Goal: Task Accomplishment & Management: Complete application form

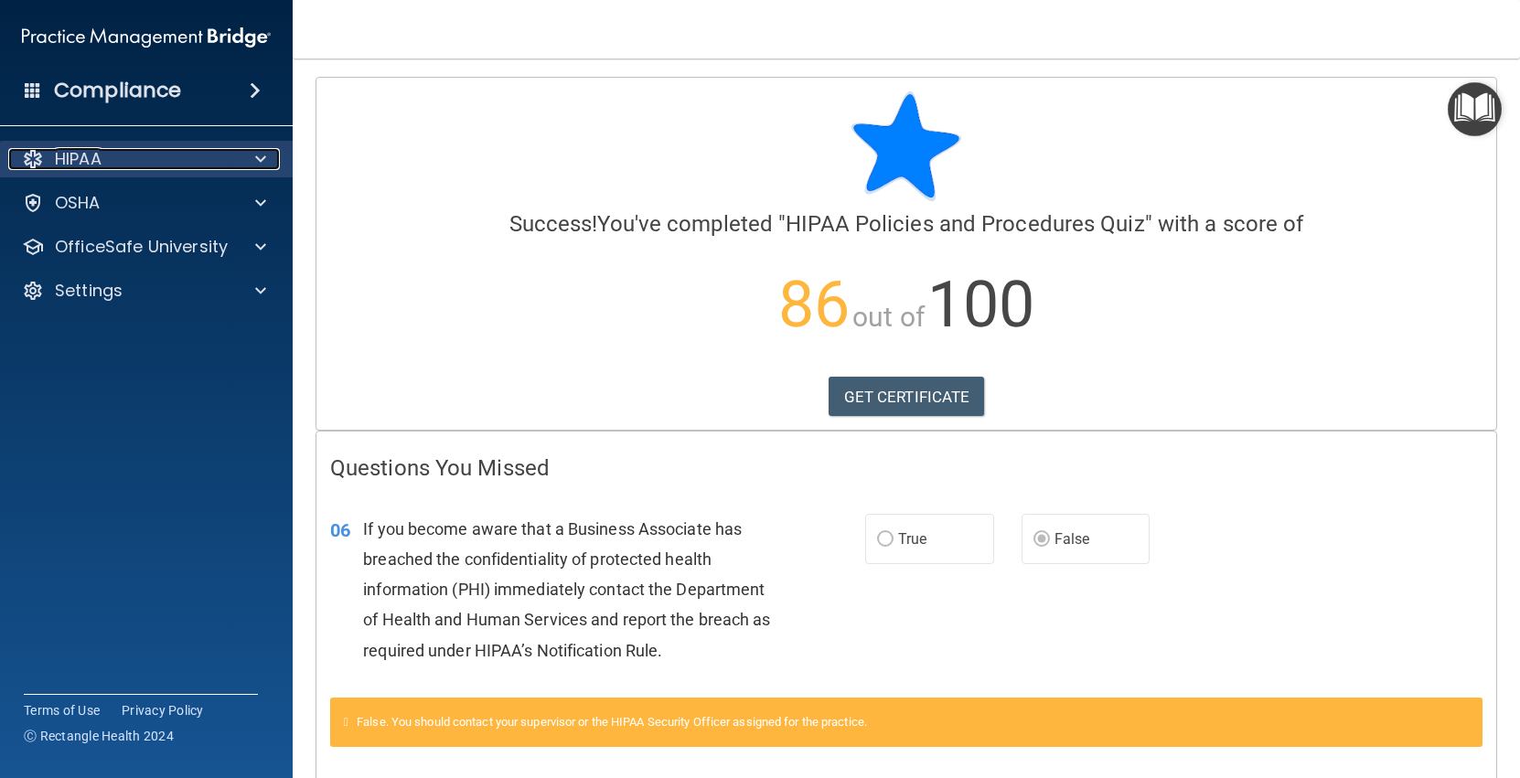
click at [256, 158] on span at bounding box center [260, 159] width 11 height 22
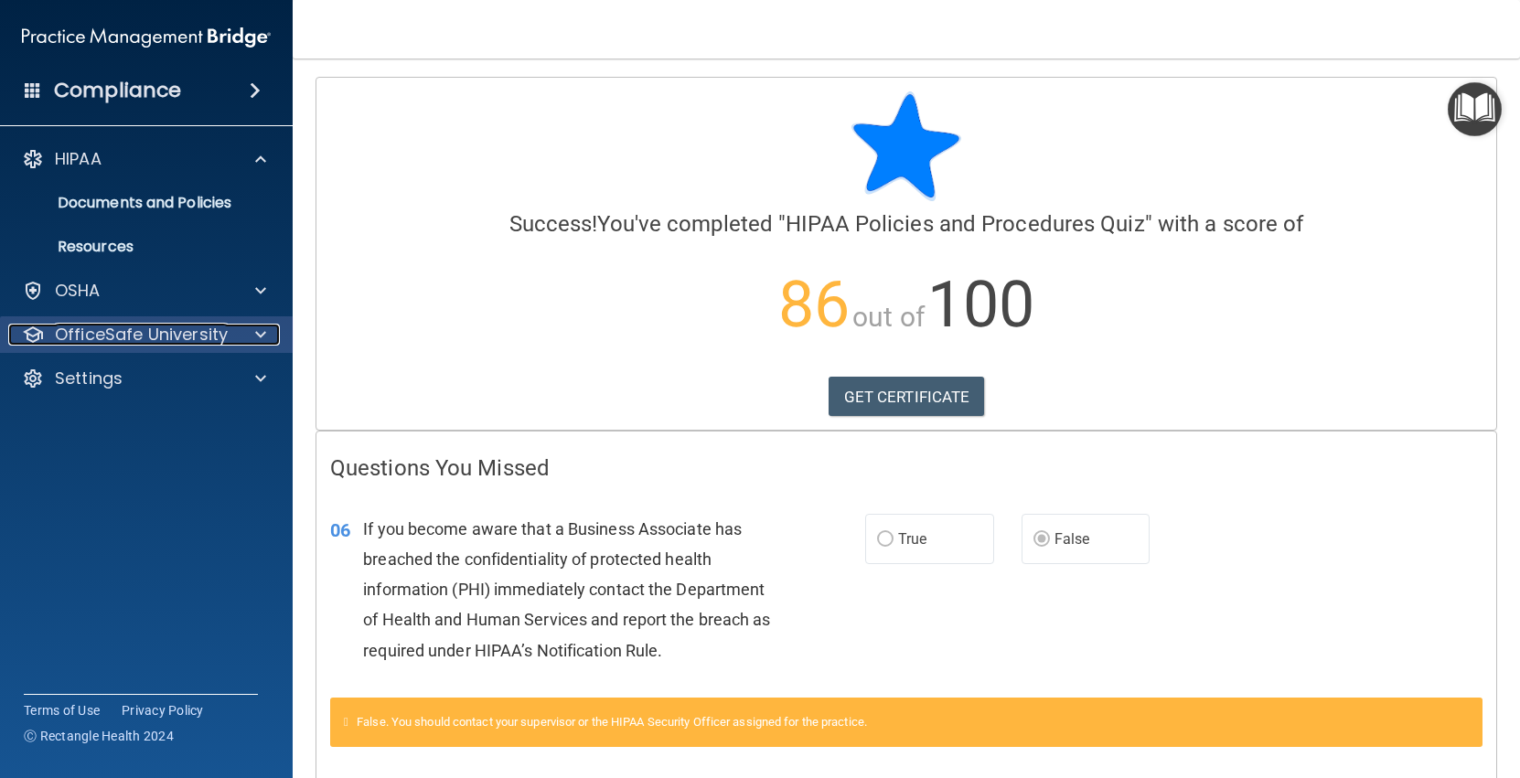
click at [263, 340] on span at bounding box center [260, 335] width 11 height 22
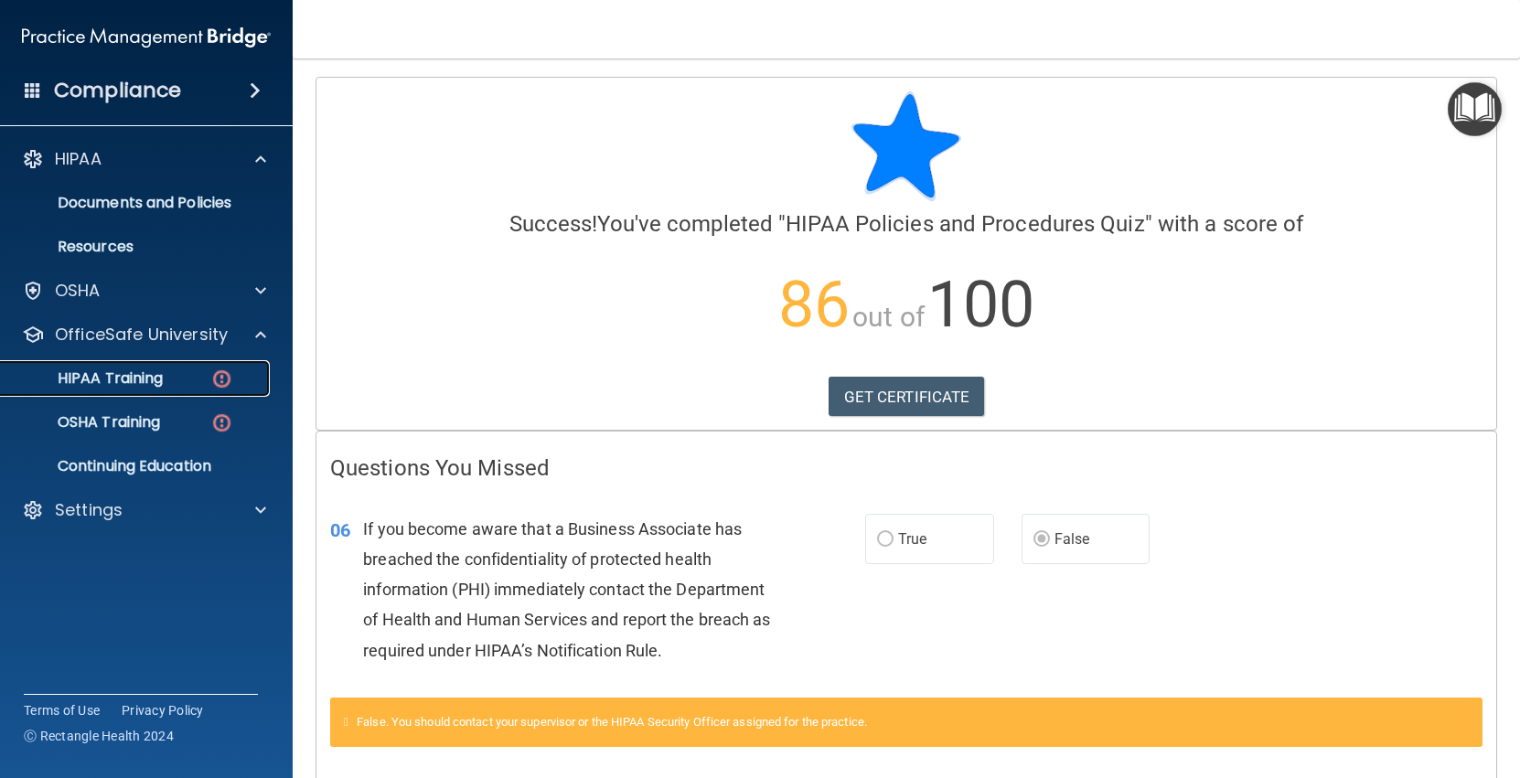
click at [210, 373] on img at bounding box center [221, 379] width 23 height 23
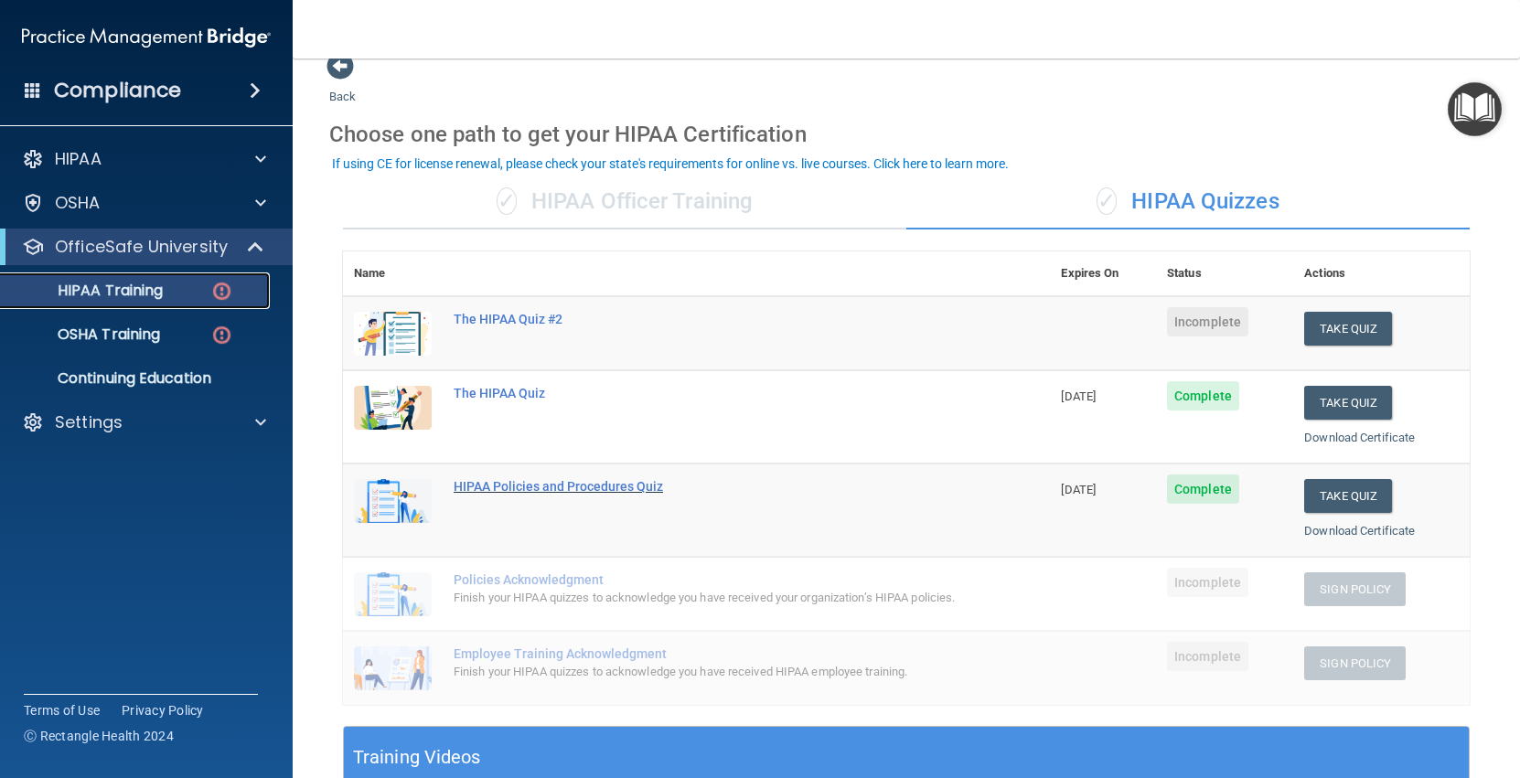
scroll to position [20, 0]
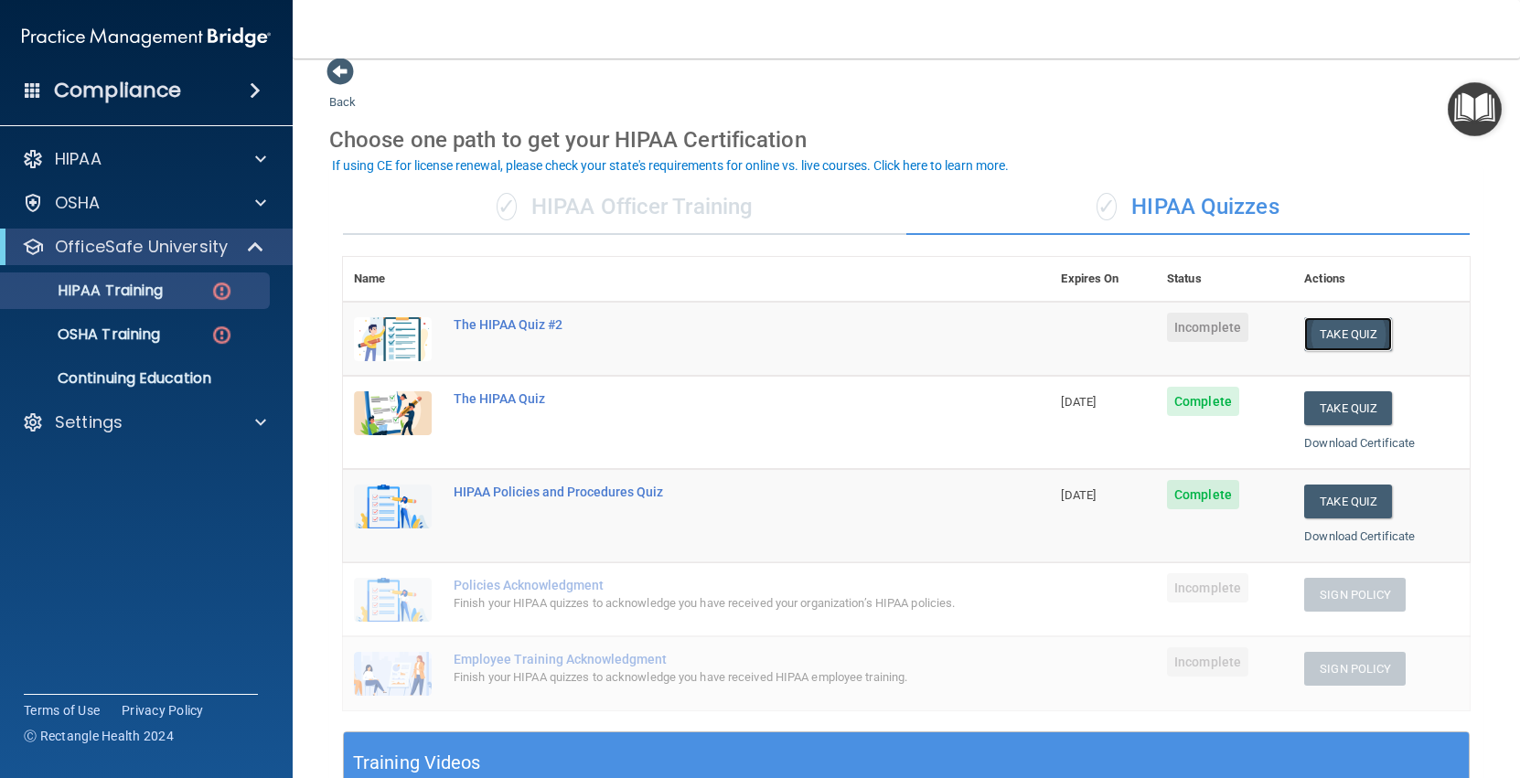
click at [1328, 339] on button "Take Quiz" at bounding box center [1348, 334] width 88 height 34
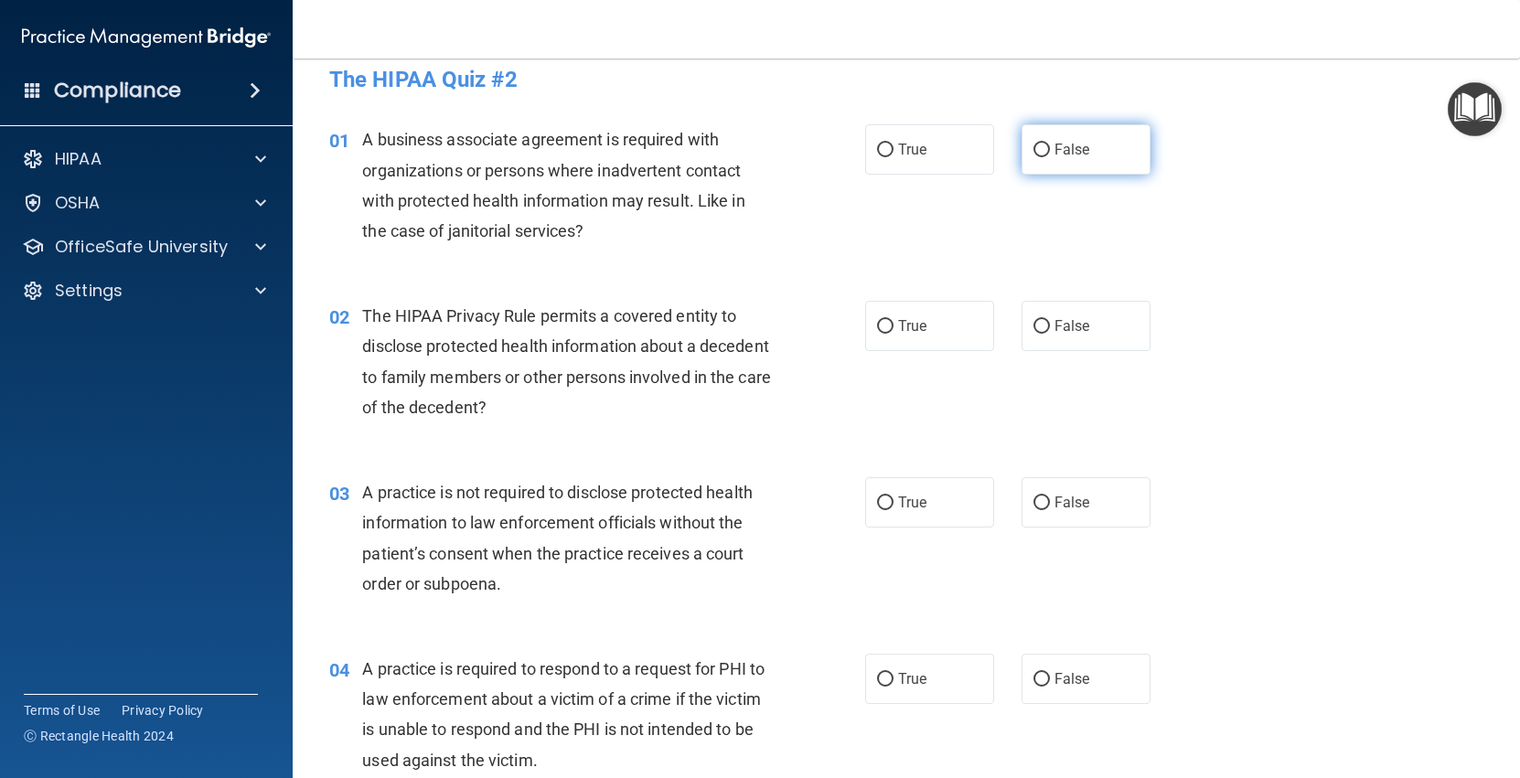
click at [1021, 133] on label "False" at bounding box center [1085, 149] width 129 height 50
click at [1033, 144] on input "False" at bounding box center [1041, 151] width 16 height 14
radio input "true"
click at [881, 330] on input "True" at bounding box center [885, 327] width 16 height 14
radio input "true"
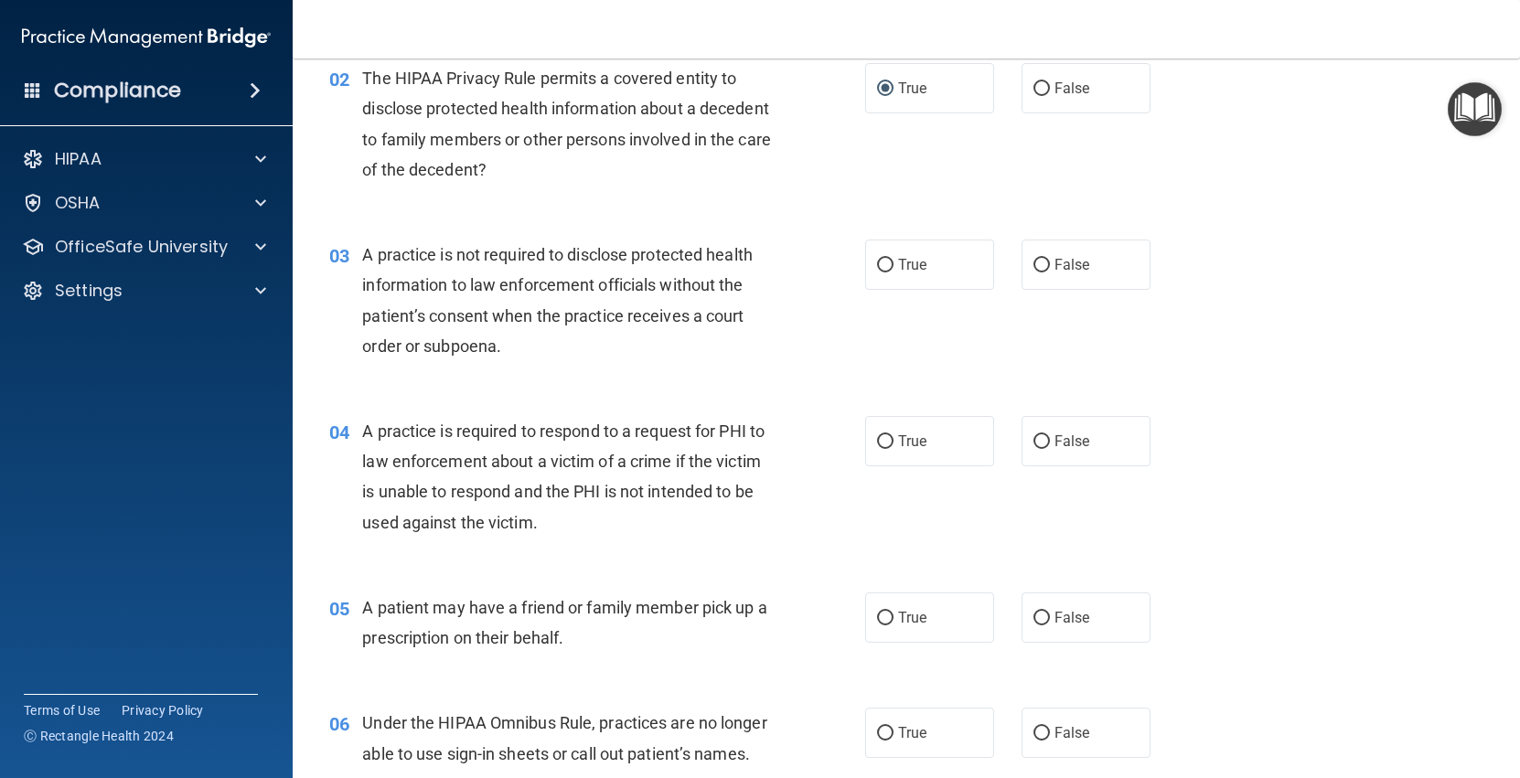
scroll to position [260, 0]
click at [943, 432] on label "True" at bounding box center [929, 439] width 129 height 50
click at [893, 433] on input "True" at bounding box center [885, 440] width 16 height 14
radio input "true"
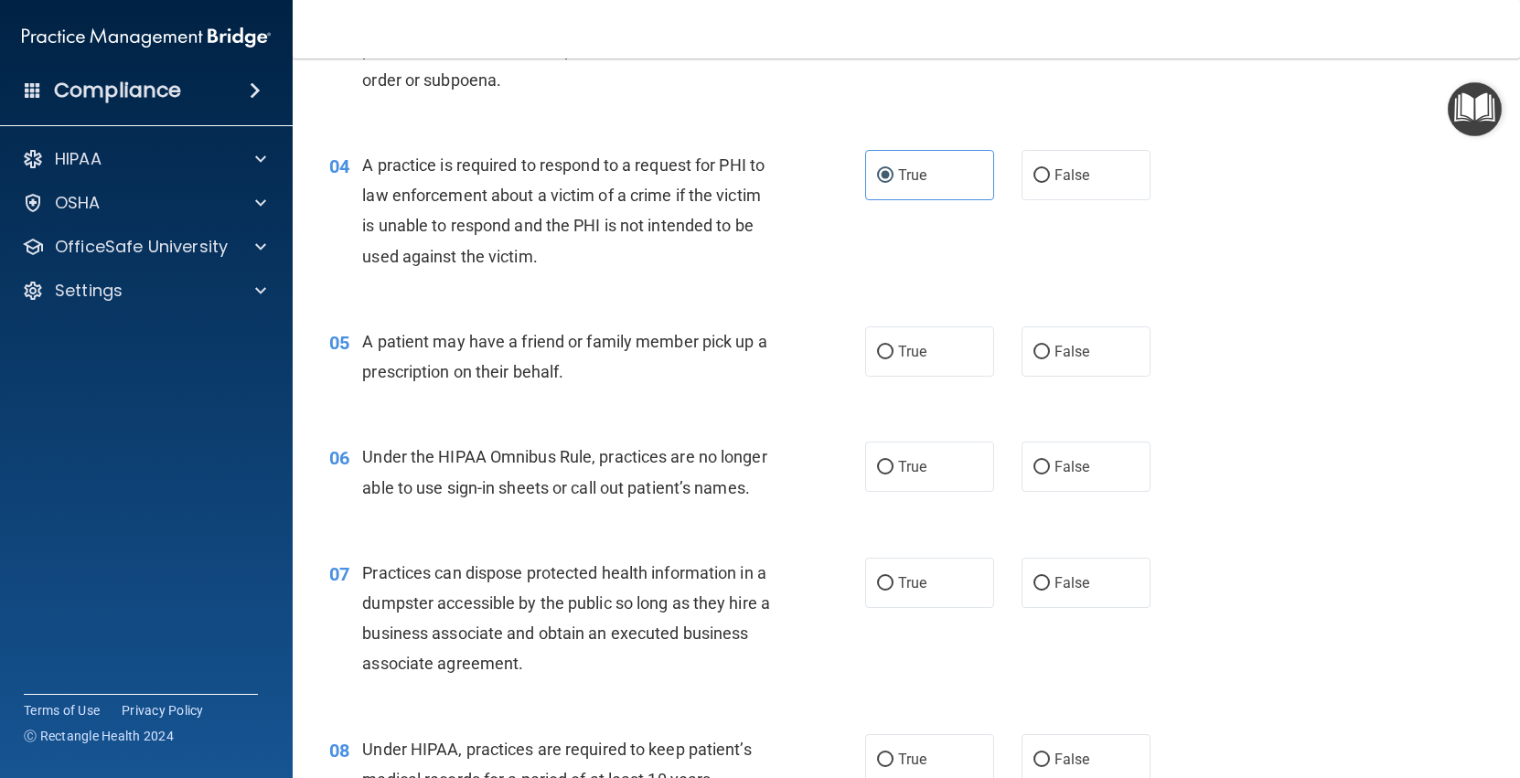
scroll to position [526, 0]
click at [889, 357] on input "True" at bounding box center [885, 351] width 16 height 14
radio input "true"
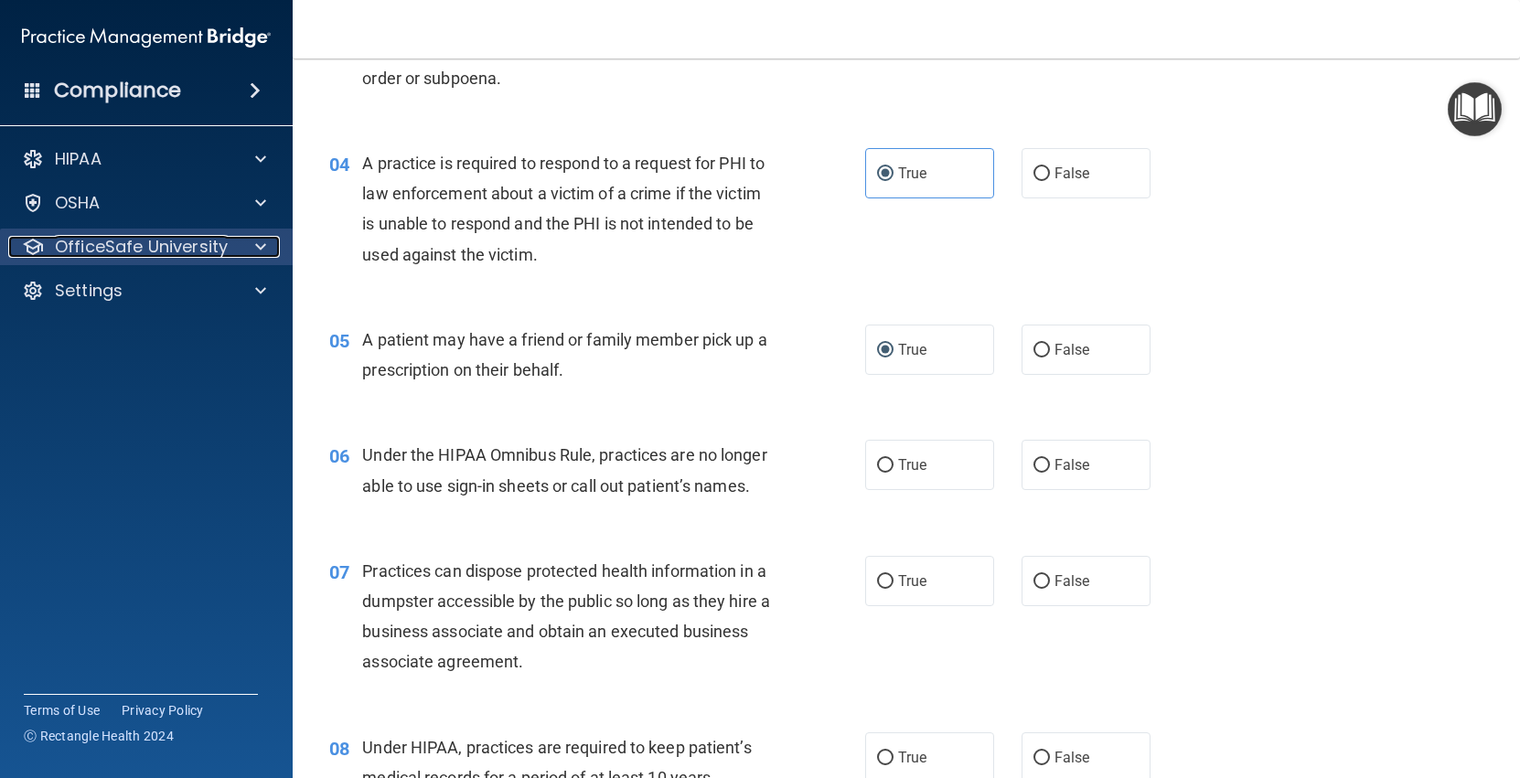
click at [247, 248] on div at bounding box center [258, 247] width 46 height 22
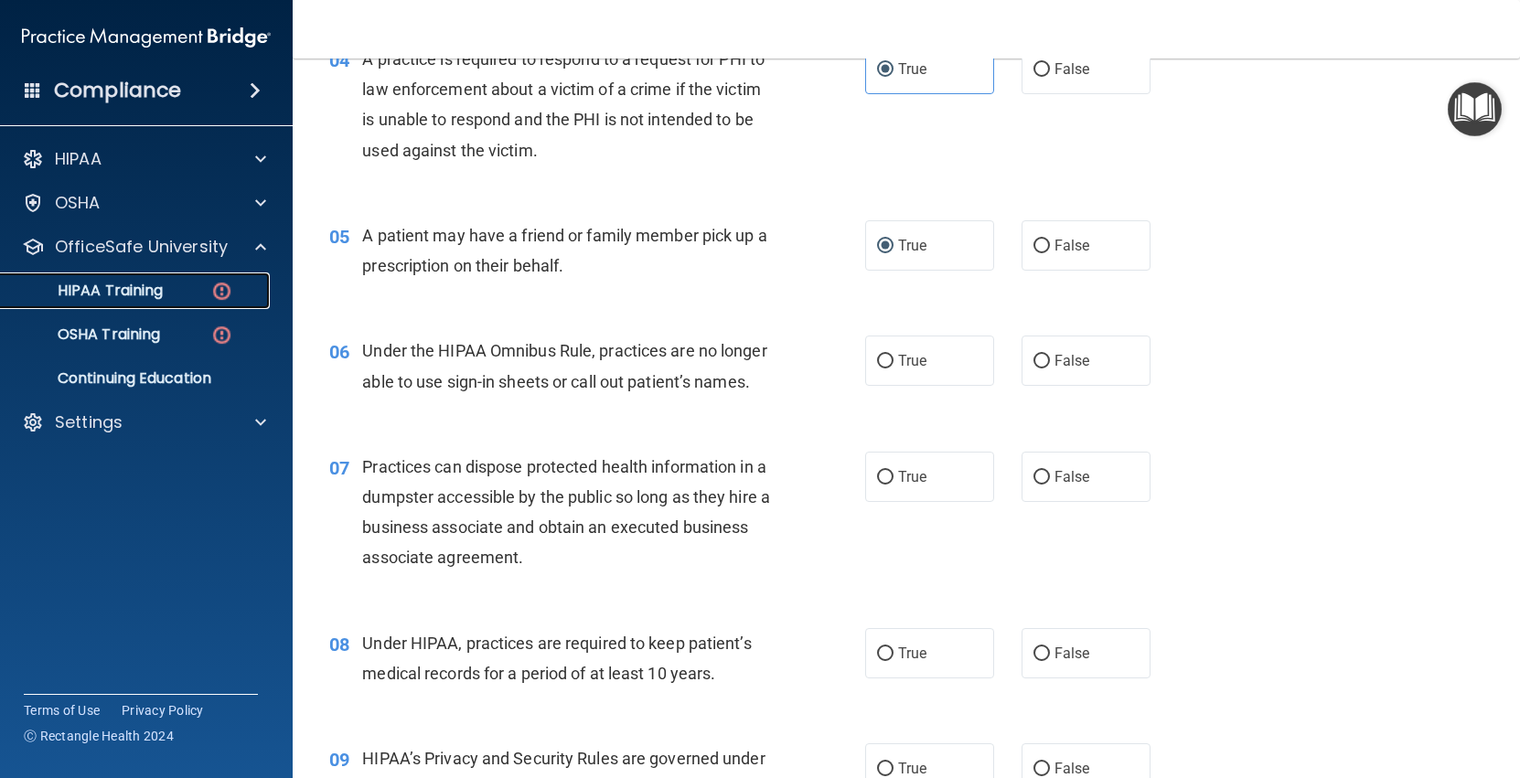
scroll to position [709, 0]
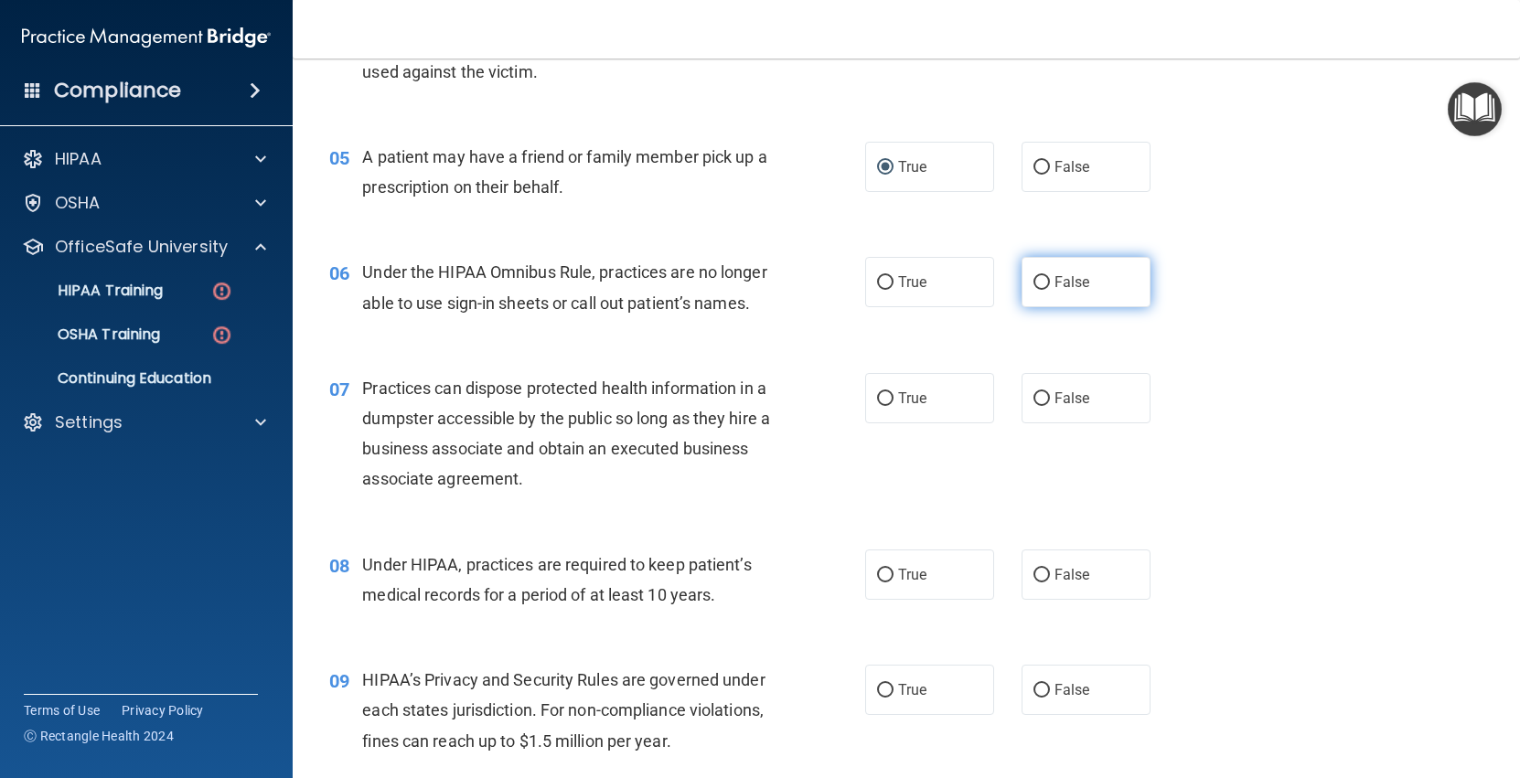
click at [1082, 292] on label "False" at bounding box center [1085, 282] width 129 height 50
click at [1050, 290] on input "False" at bounding box center [1041, 283] width 16 height 14
radio input "true"
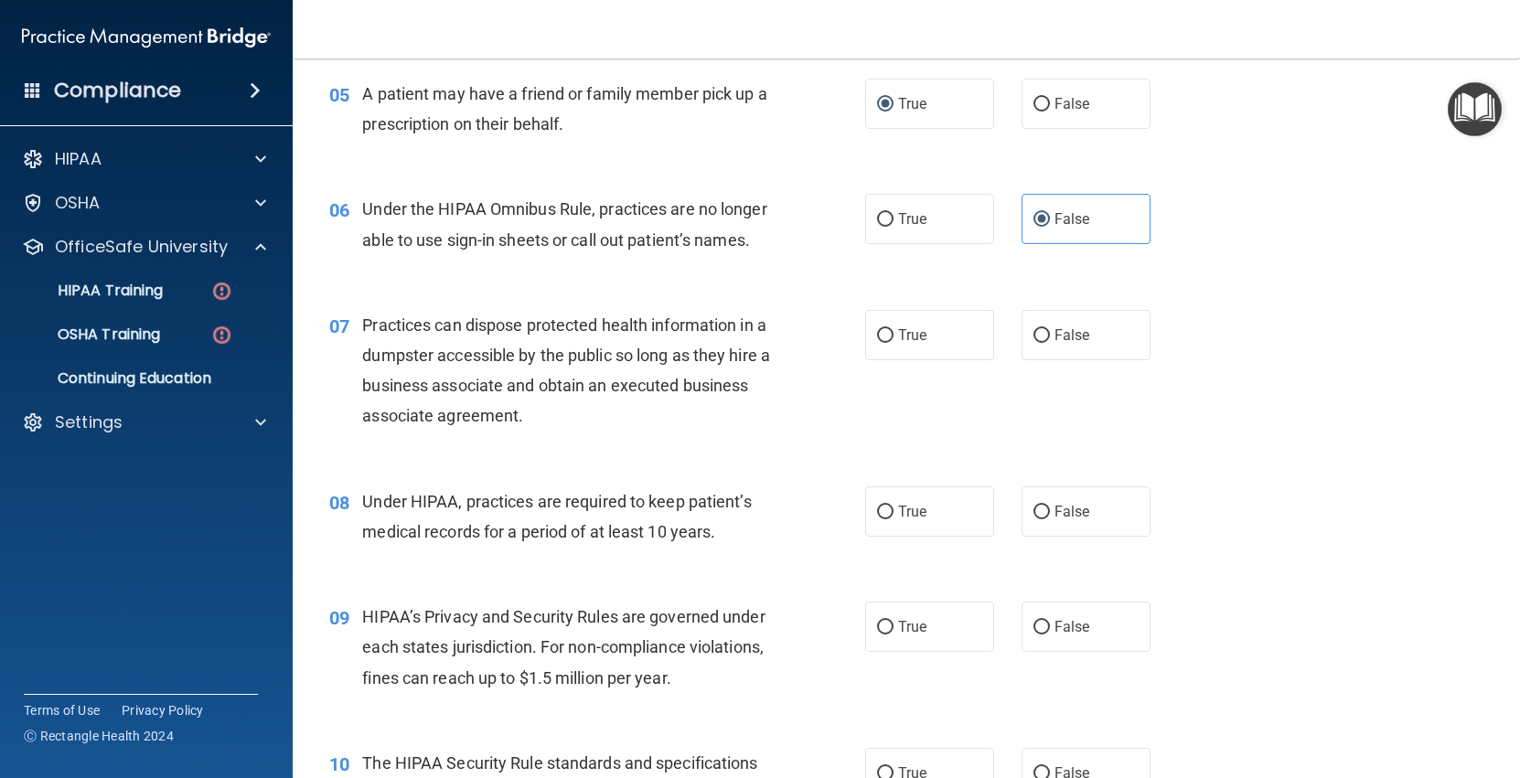
scroll to position [786, 0]
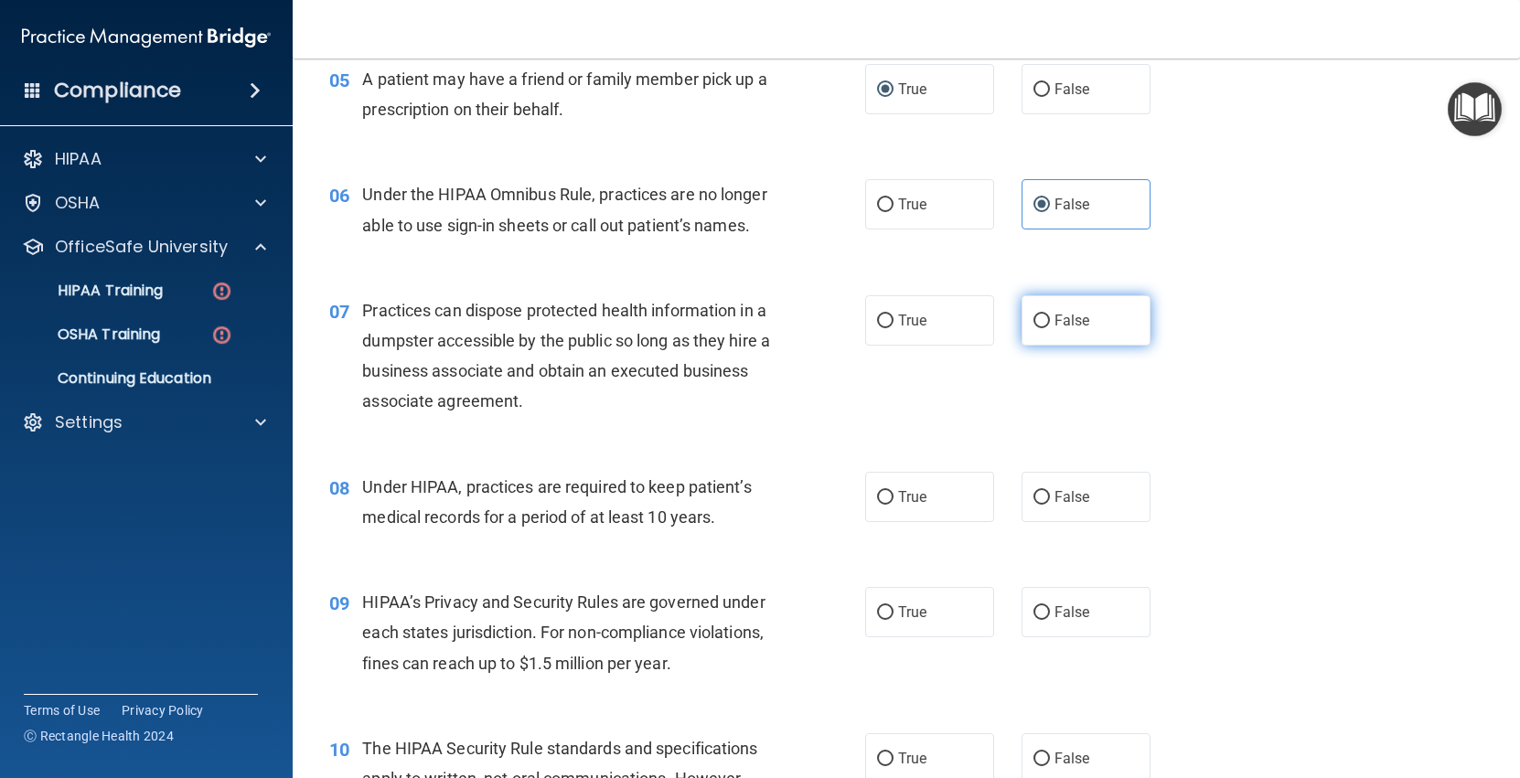
click at [1058, 319] on span "False" at bounding box center [1072, 320] width 36 height 17
click at [1050, 319] on input "False" at bounding box center [1041, 322] width 16 height 14
radio input "true"
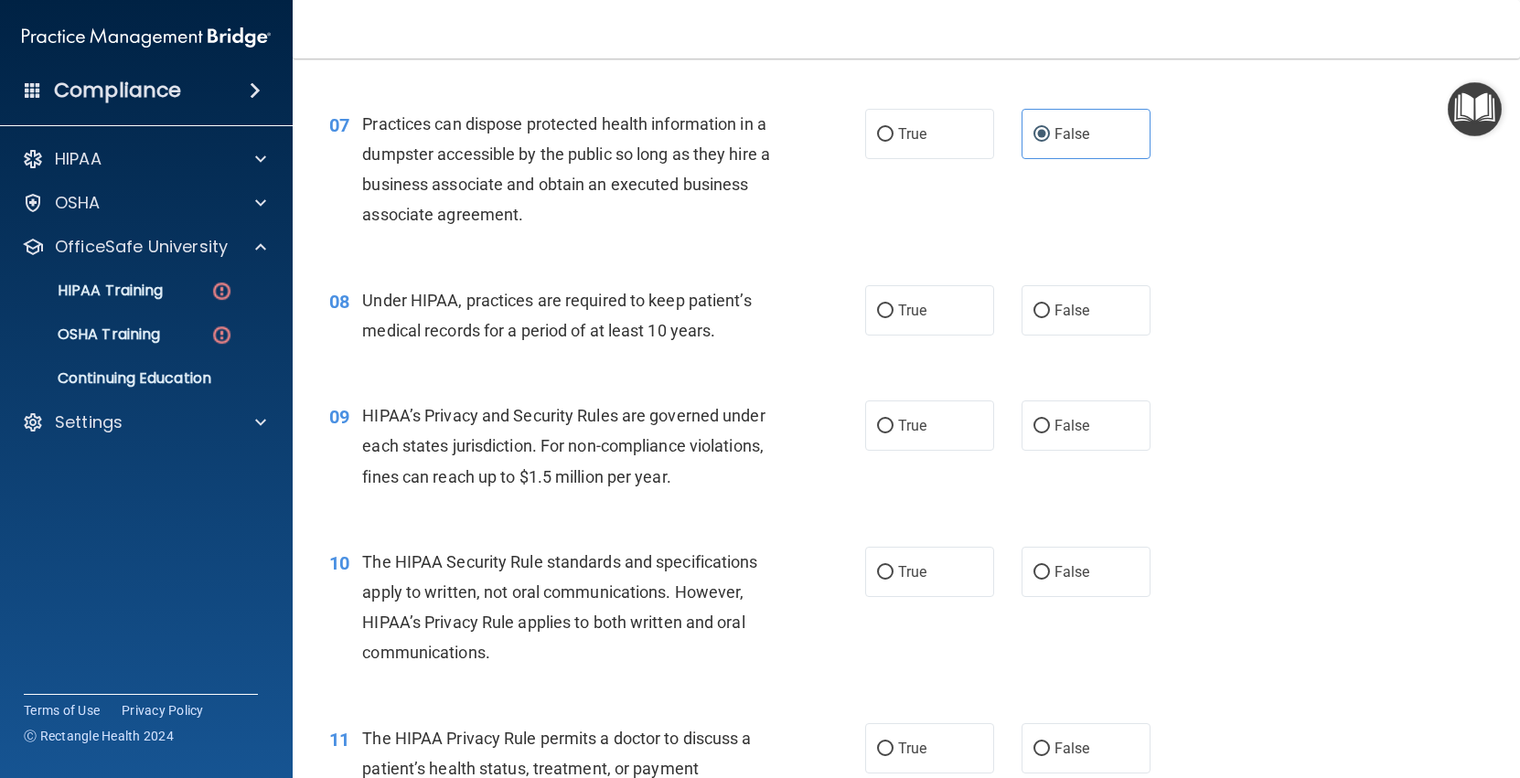
scroll to position [1095, 0]
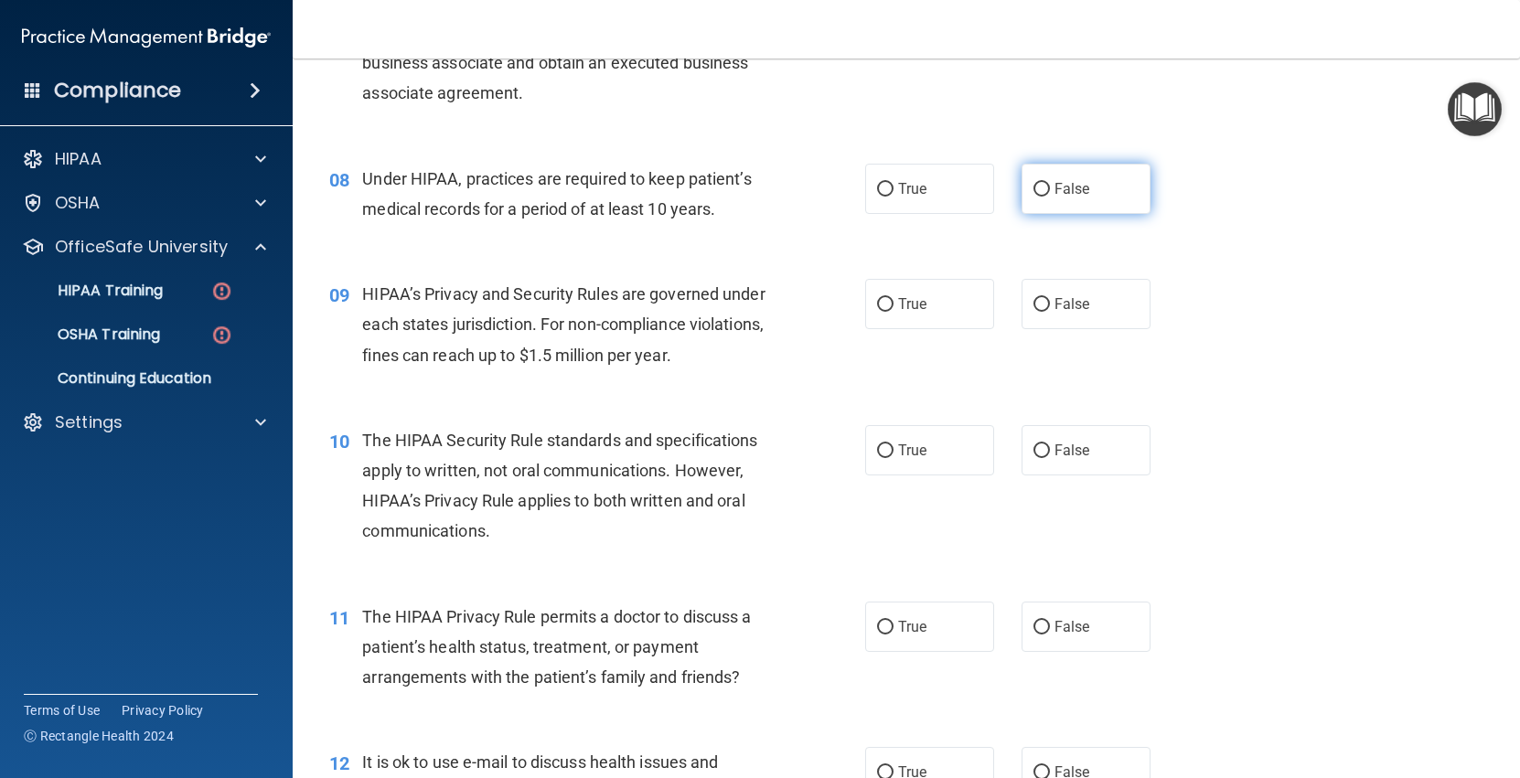
click at [1072, 176] on label "False" at bounding box center [1085, 189] width 129 height 50
click at [1050, 183] on input "False" at bounding box center [1041, 190] width 16 height 14
radio input "true"
click at [894, 308] on label "True" at bounding box center [929, 304] width 129 height 50
click at [893, 308] on input "True" at bounding box center [885, 305] width 16 height 14
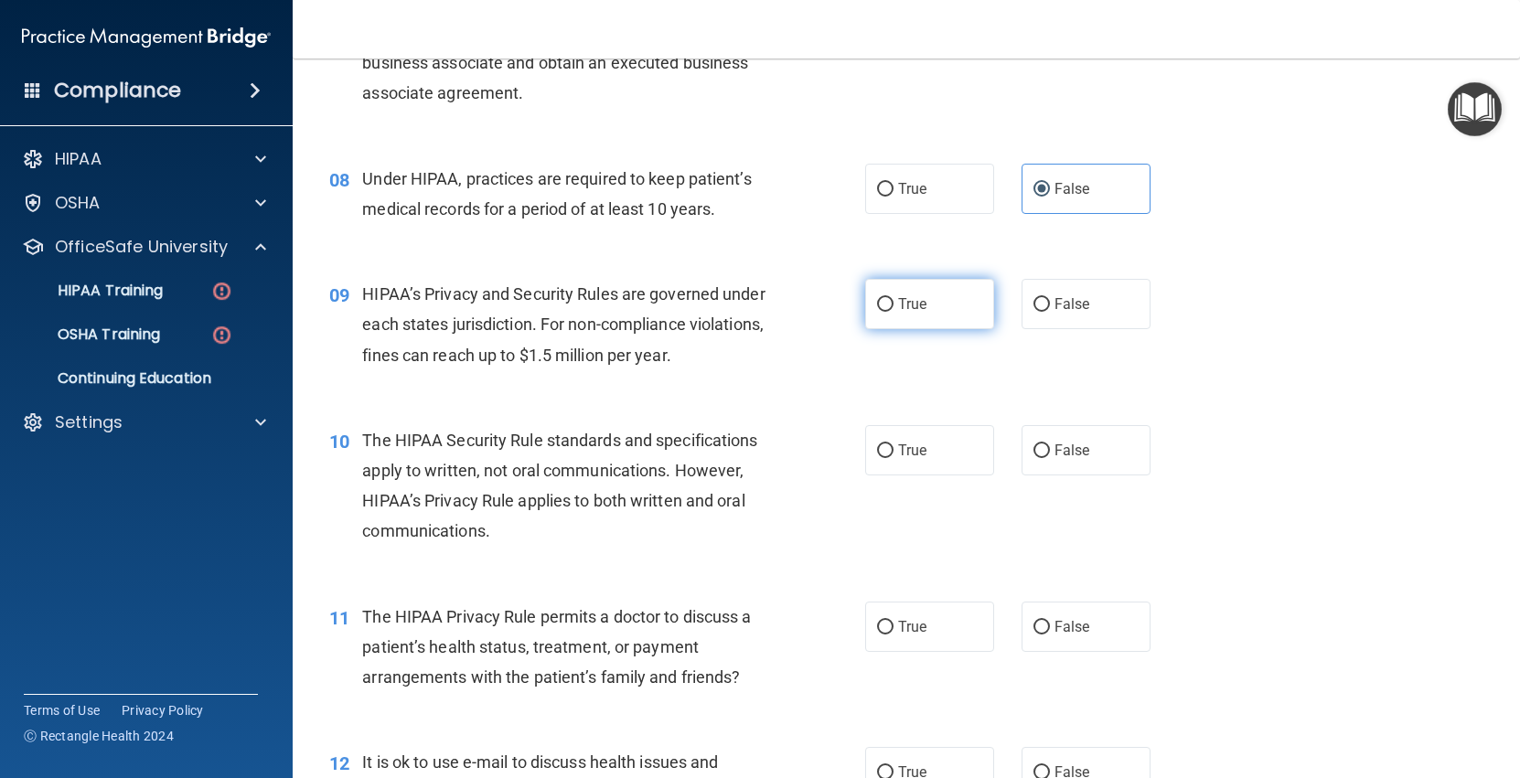
radio input "true"
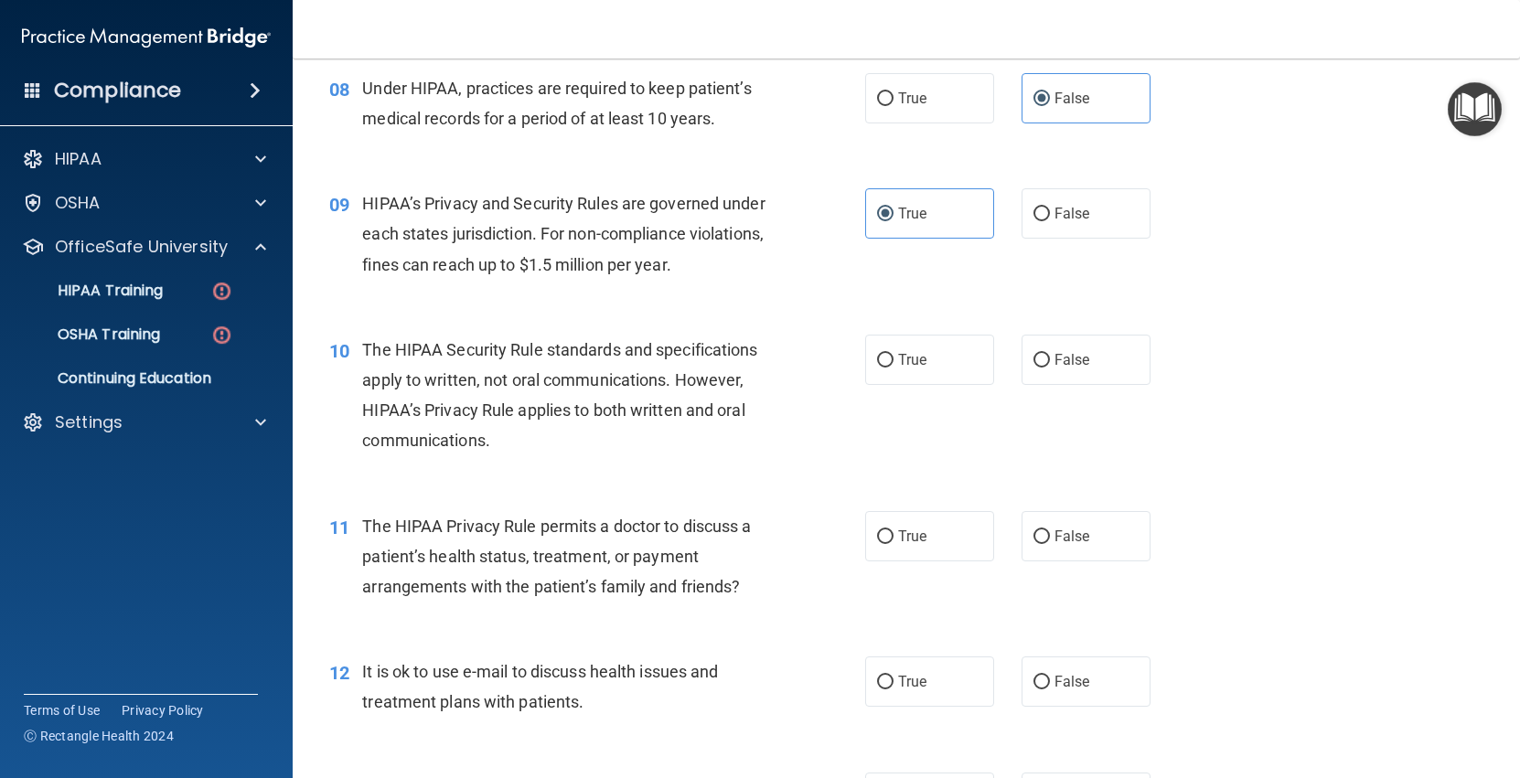
scroll to position [1202, 0]
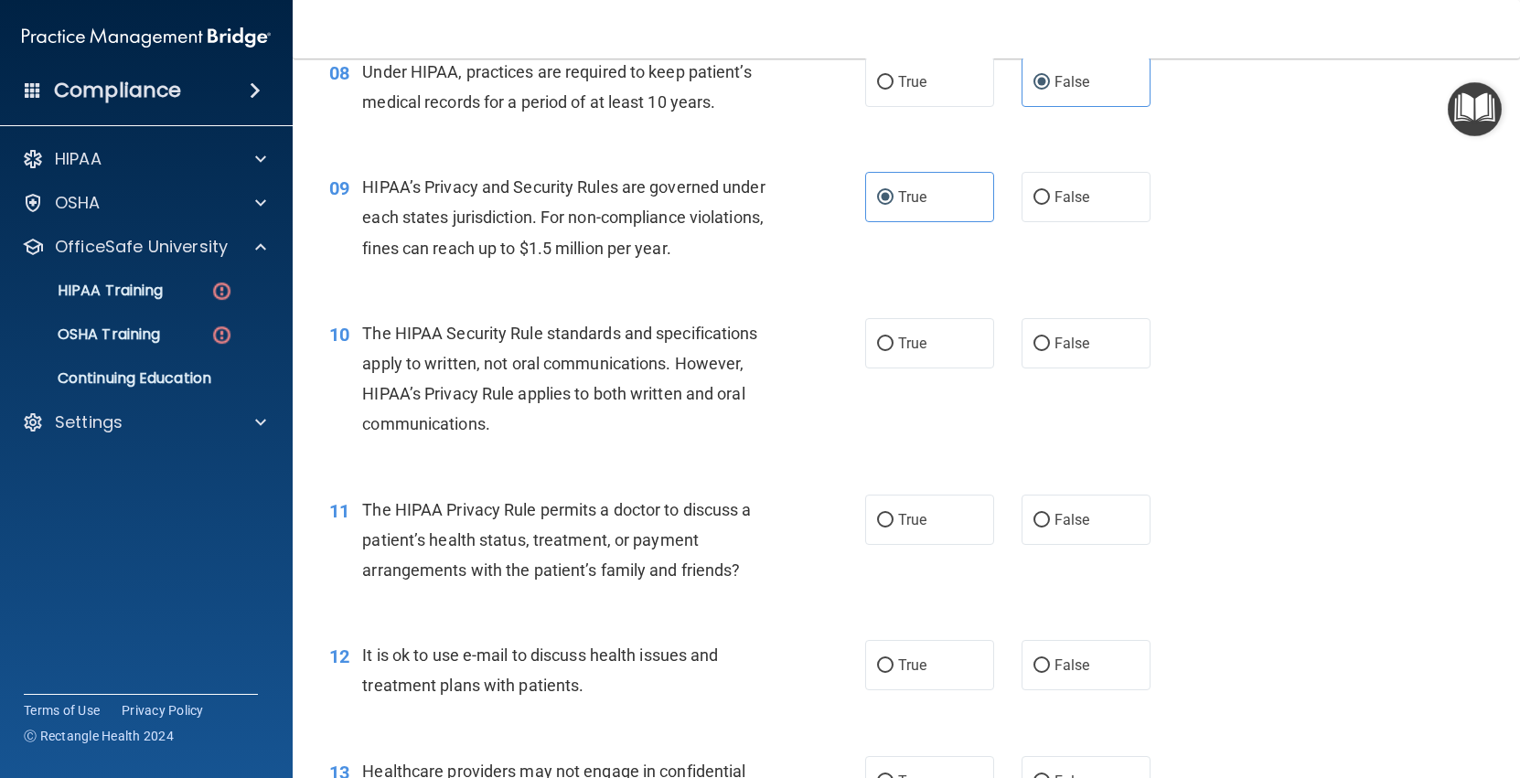
click at [1012, 352] on div "True False" at bounding box center [1019, 343] width 309 height 50
click at [1036, 353] on label "False" at bounding box center [1085, 343] width 129 height 50
click at [1036, 351] on input "False" at bounding box center [1041, 344] width 16 height 14
radio input "true"
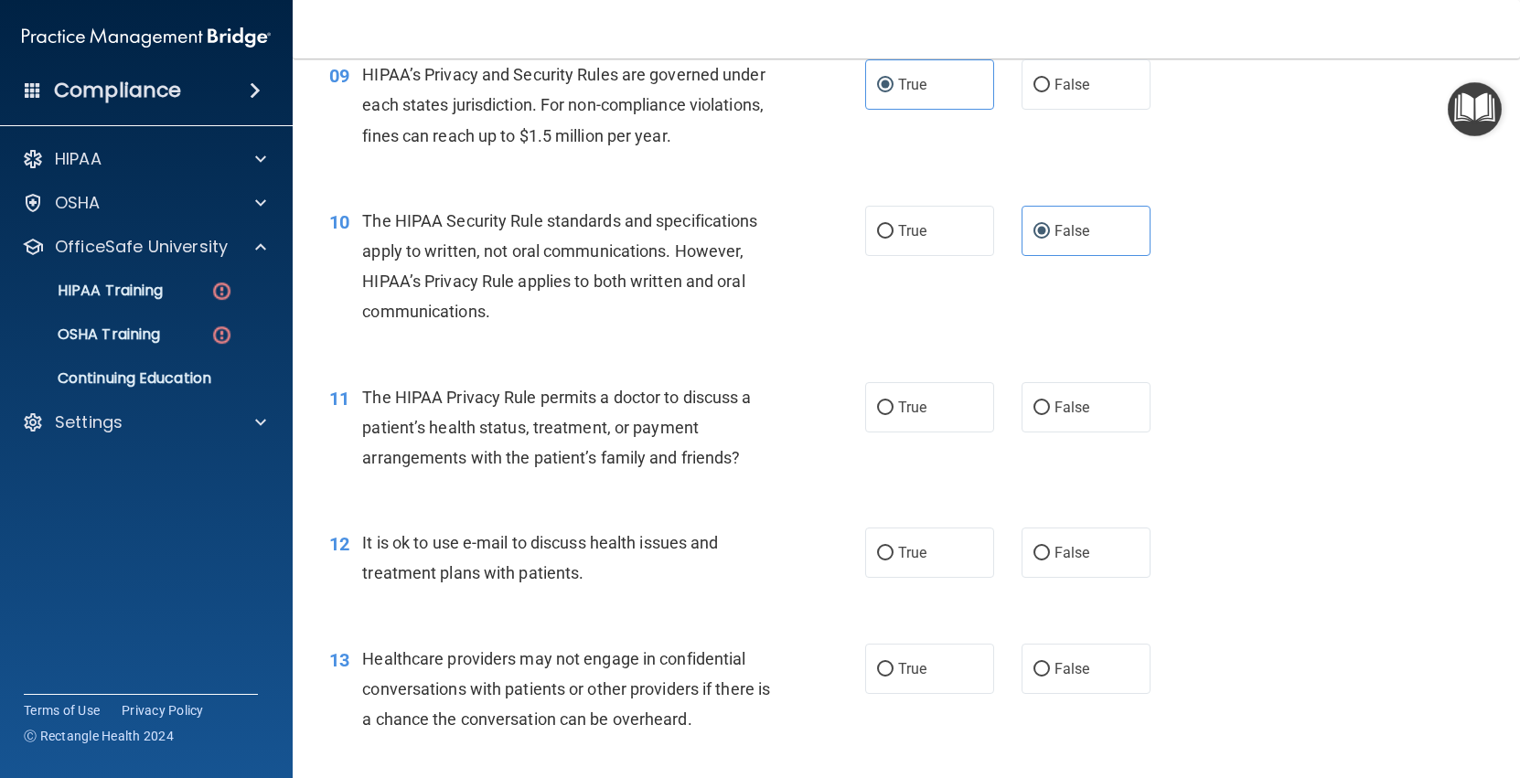
scroll to position [1322, 0]
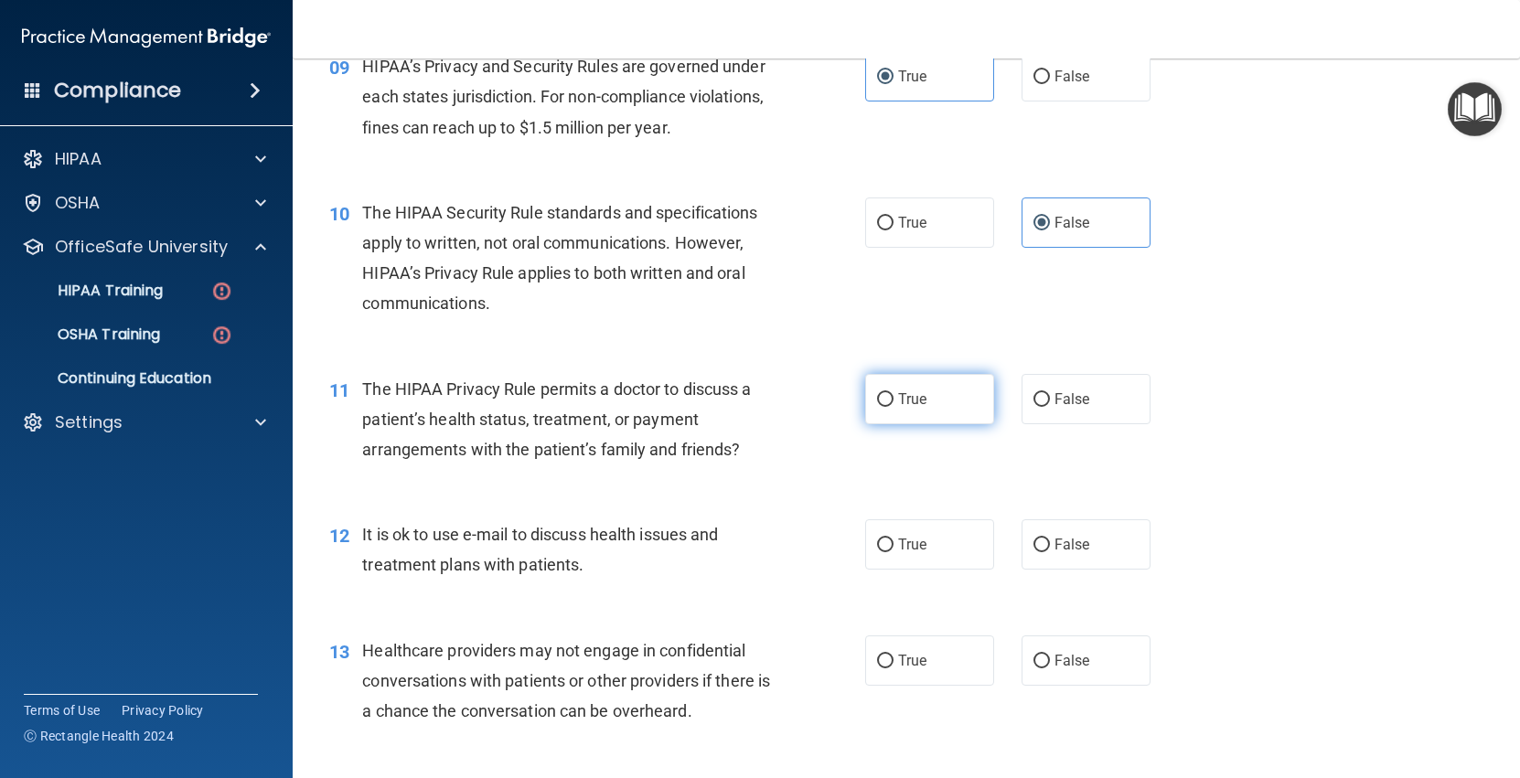
click at [922, 399] on span "True" at bounding box center [912, 398] width 28 height 17
click at [893, 399] on input "True" at bounding box center [885, 400] width 16 height 14
radio input "true"
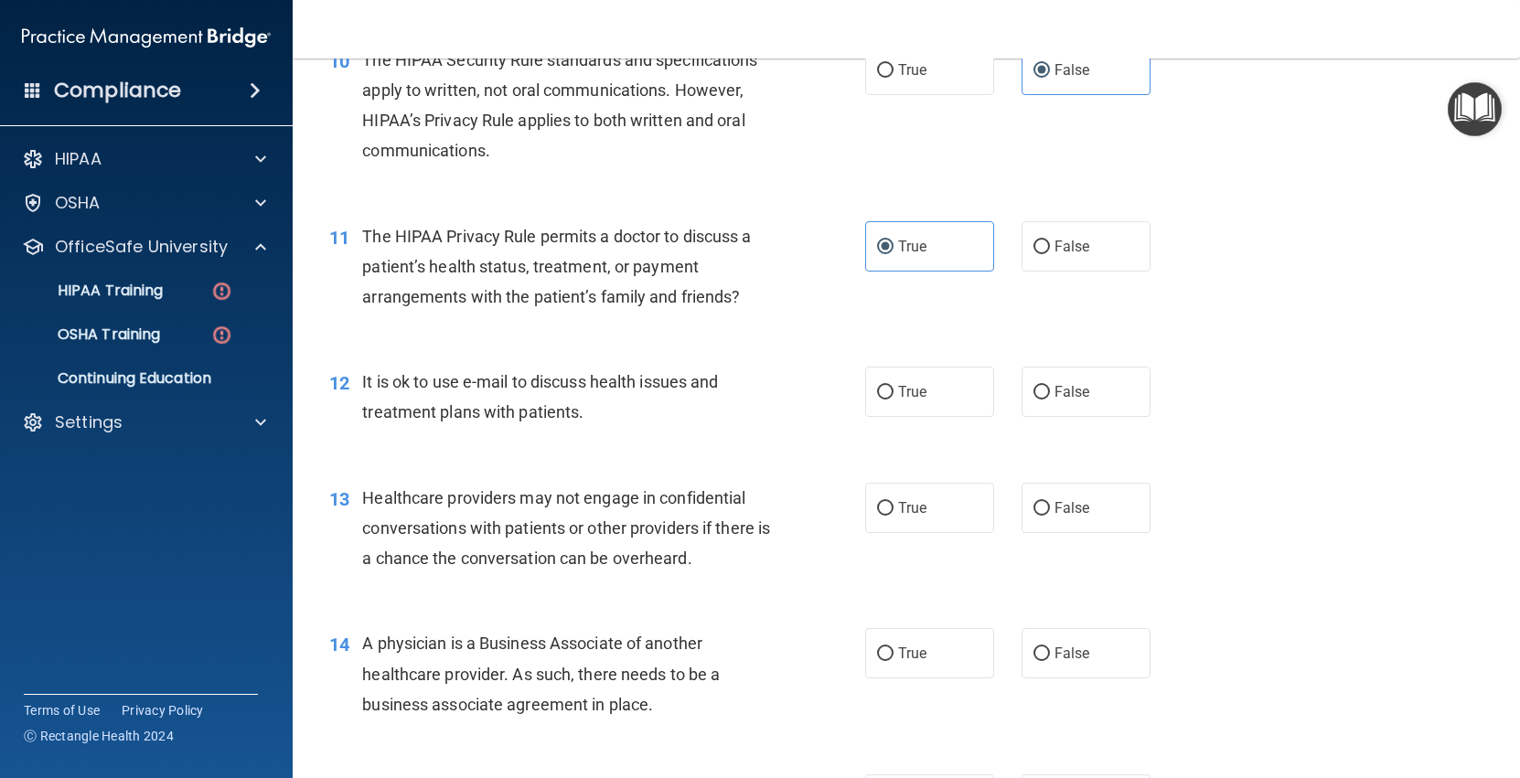
scroll to position [1551, 0]
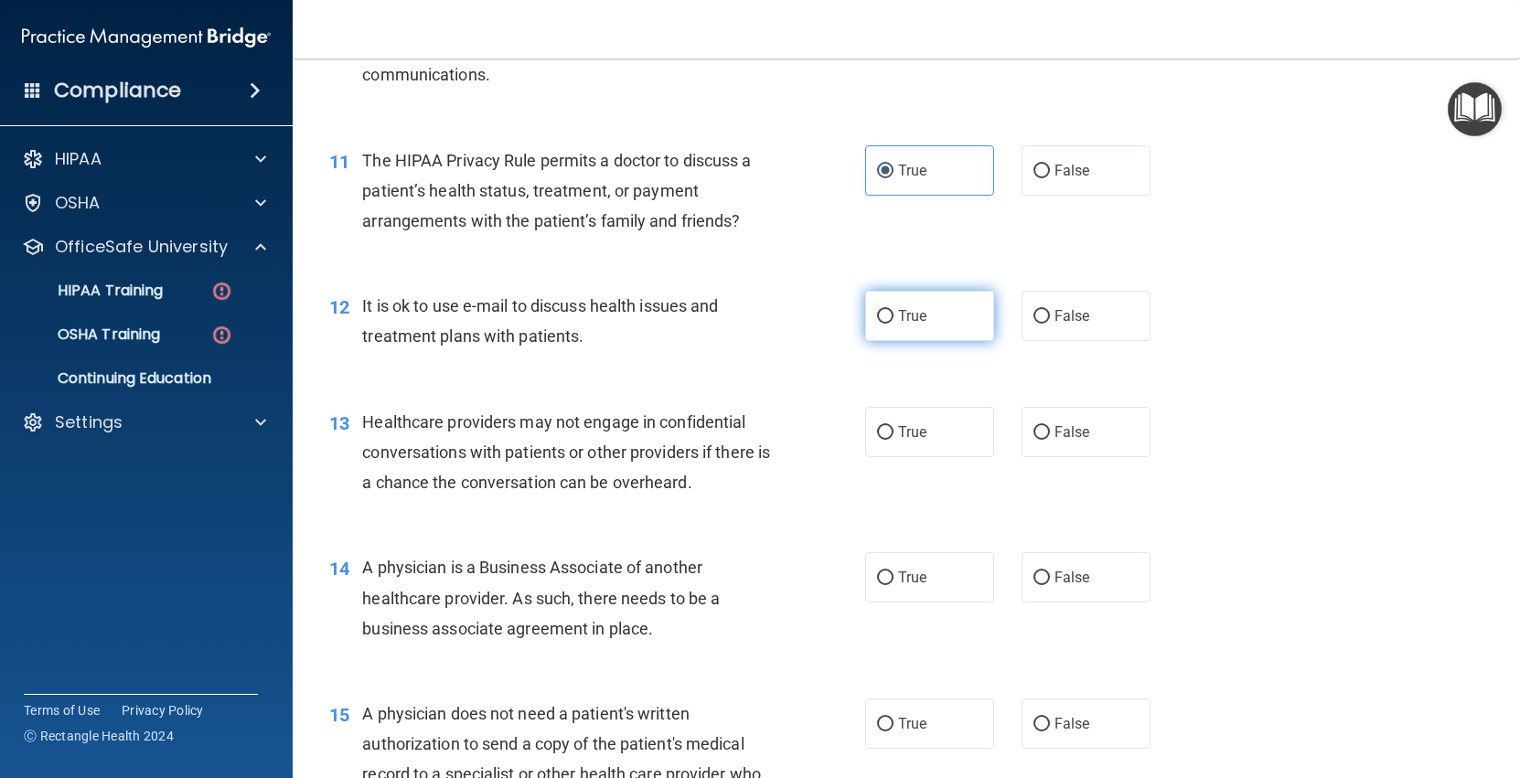
click at [933, 318] on label "True" at bounding box center [929, 316] width 129 height 50
click at [893, 318] on input "True" at bounding box center [885, 317] width 16 height 14
radio input "true"
click at [1086, 436] on span "False" at bounding box center [1072, 431] width 36 height 17
click at [1050, 436] on input "False" at bounding box center [1041, 433] width 16 height 14
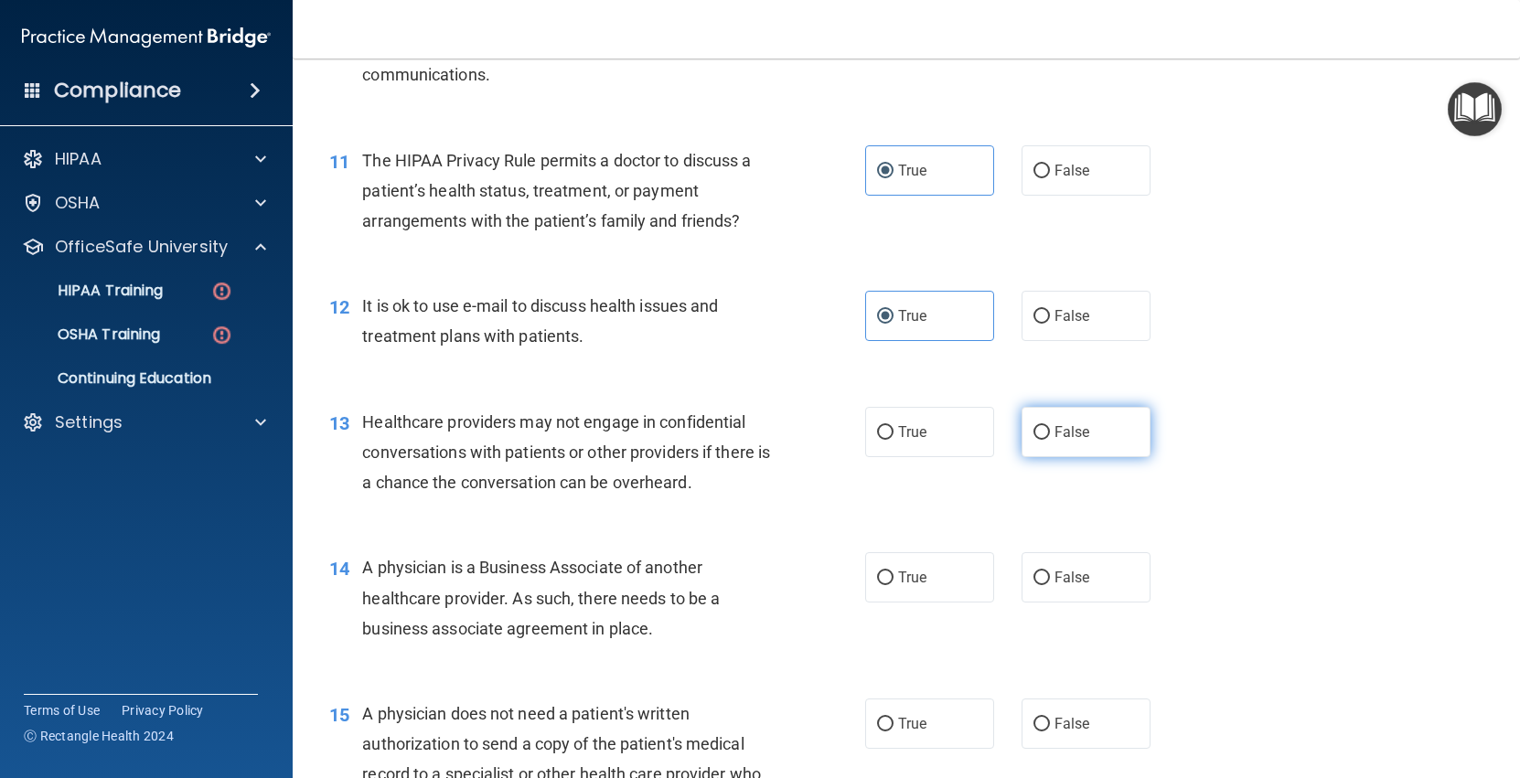
radio input "true"
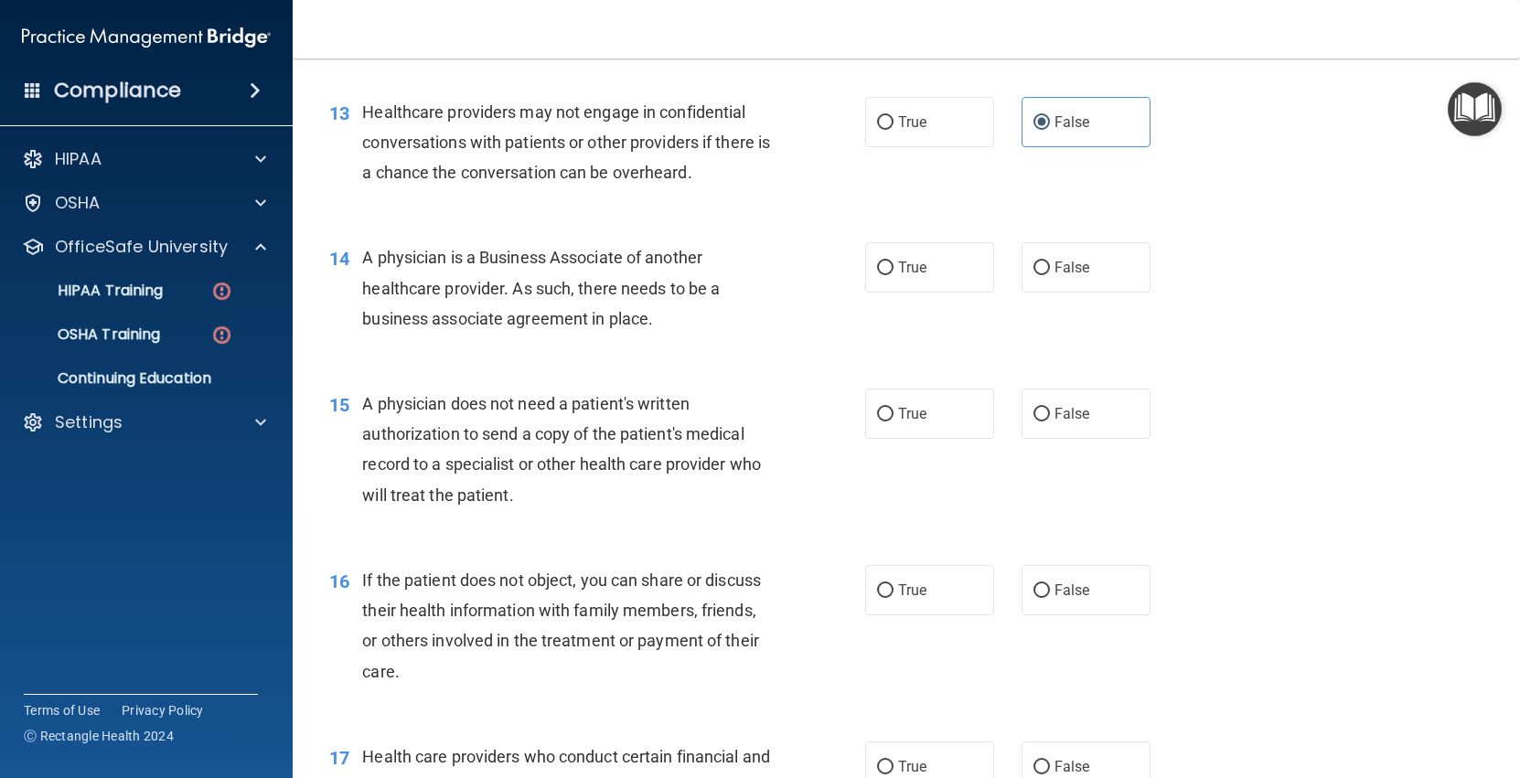
scroll to position [1867, 0]
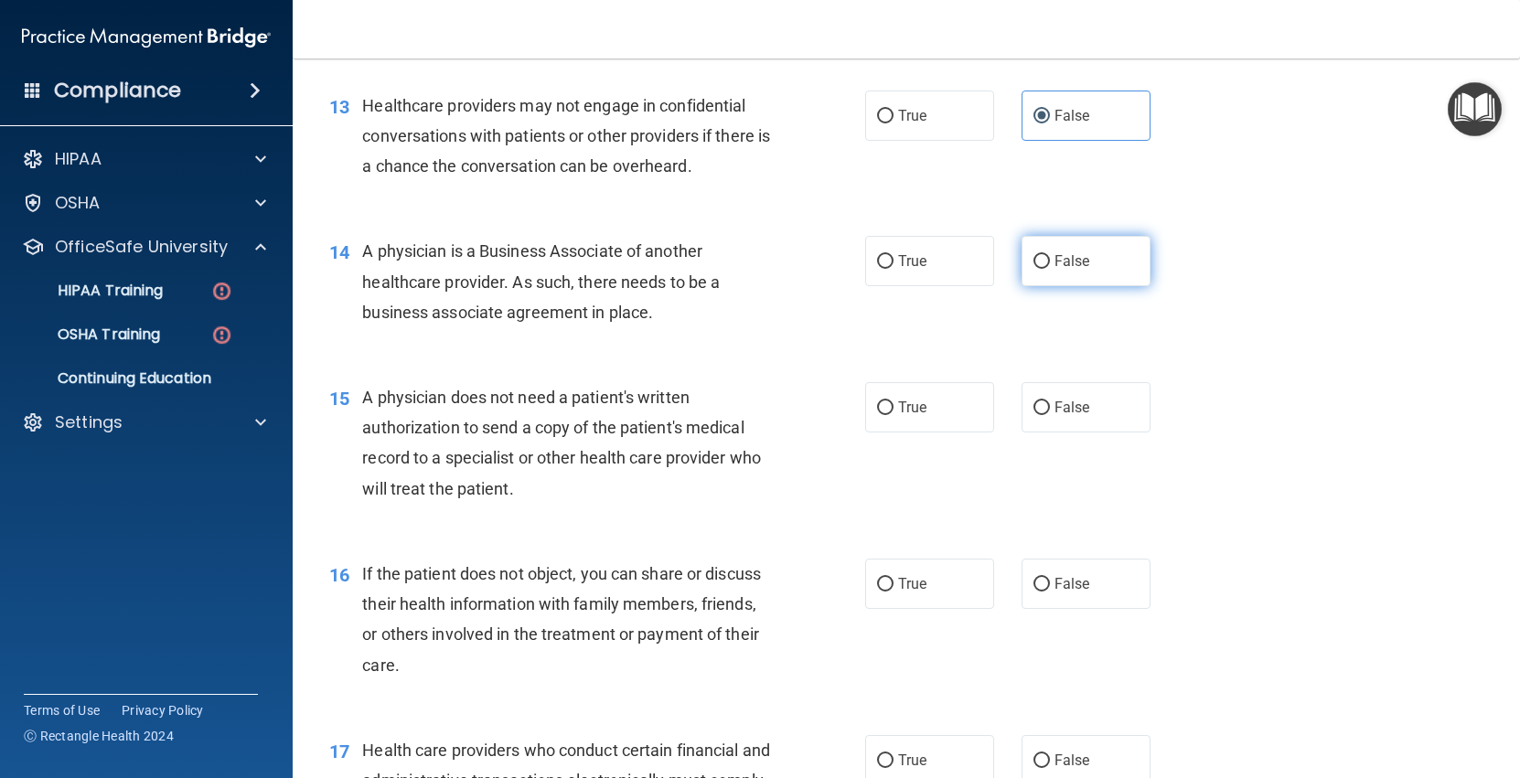
click at [1032, 260] on label "False" at bounding box center [1085, 261] width 129 height 50
click at [1033, 260] on input "False" at bounding box center [1041, 262] width 16 height 14
radio input "true"
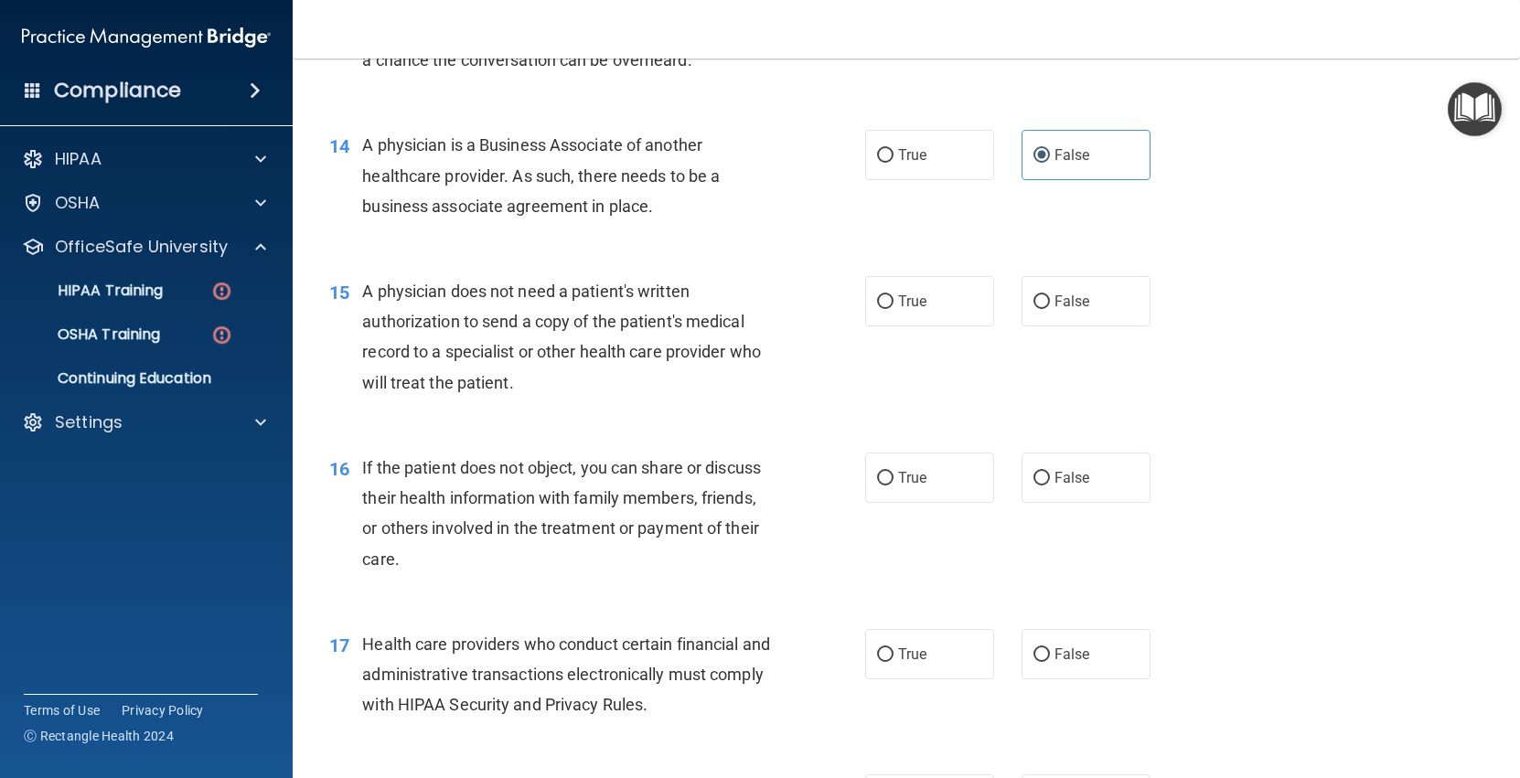
scroll to position [1976, 0]
click at [951, 296] on label "True" at bounding box center [929, 298] width 129 height 50
click at [893, 296] on input "True" at bounding box center [885, 300] width 16 height 14
radio input "true"
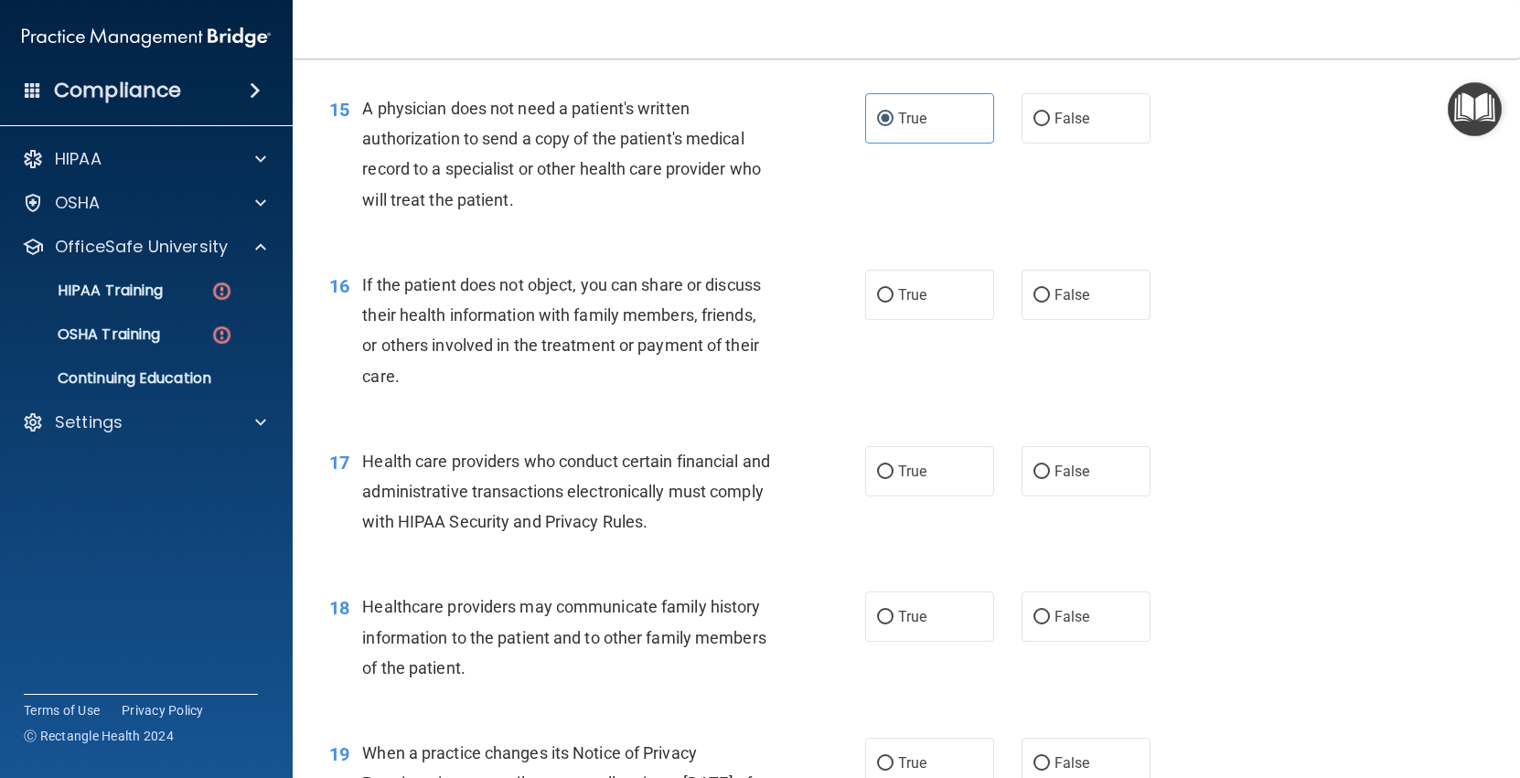
scroll to position [2145, 0]
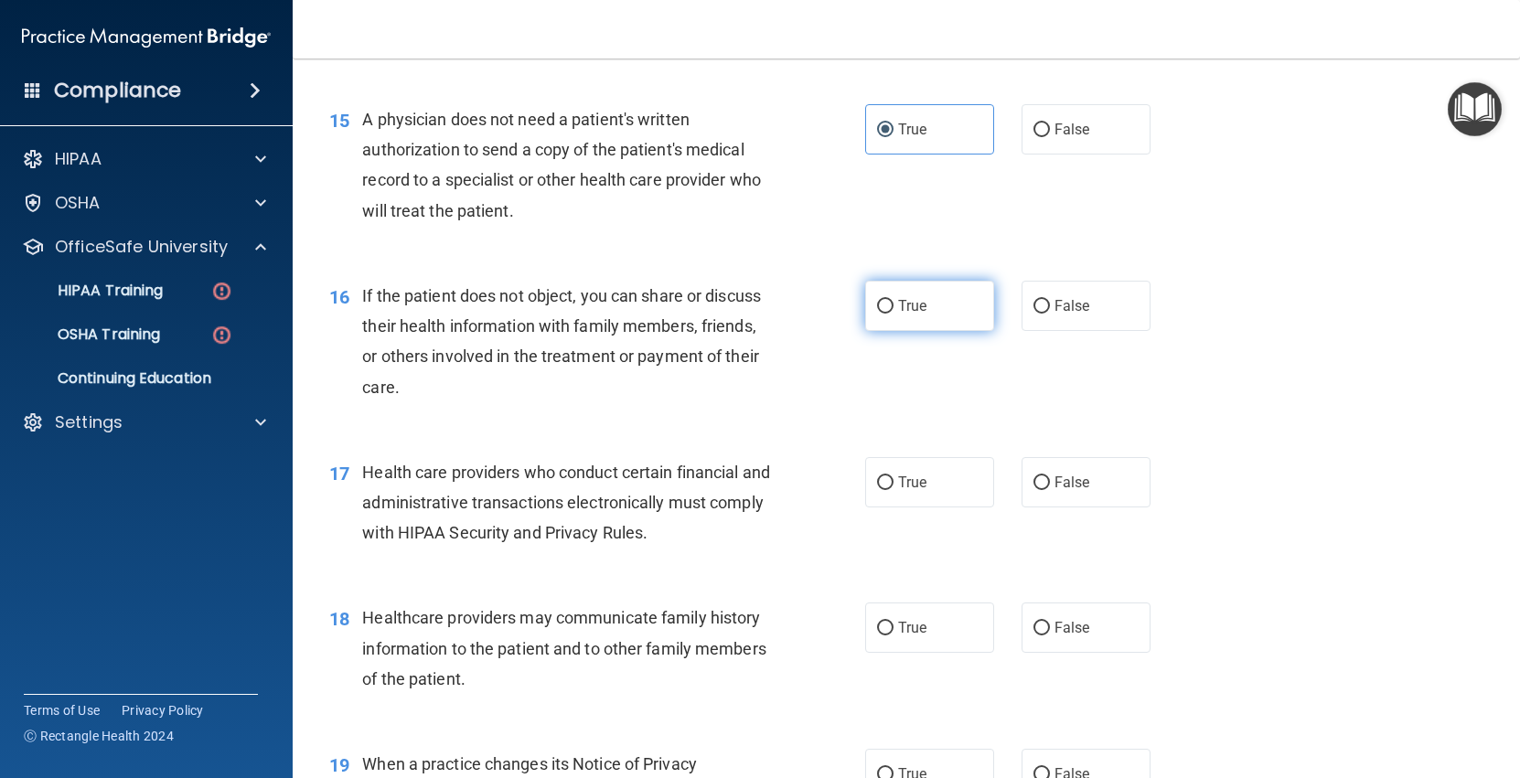
click at [882, 318] on label "True" at bounding box center [929, 306] width 129 height 50
click at [882, 314] on input "True" at bounding box center [885, 307] width 16 height 14
radio input "true"
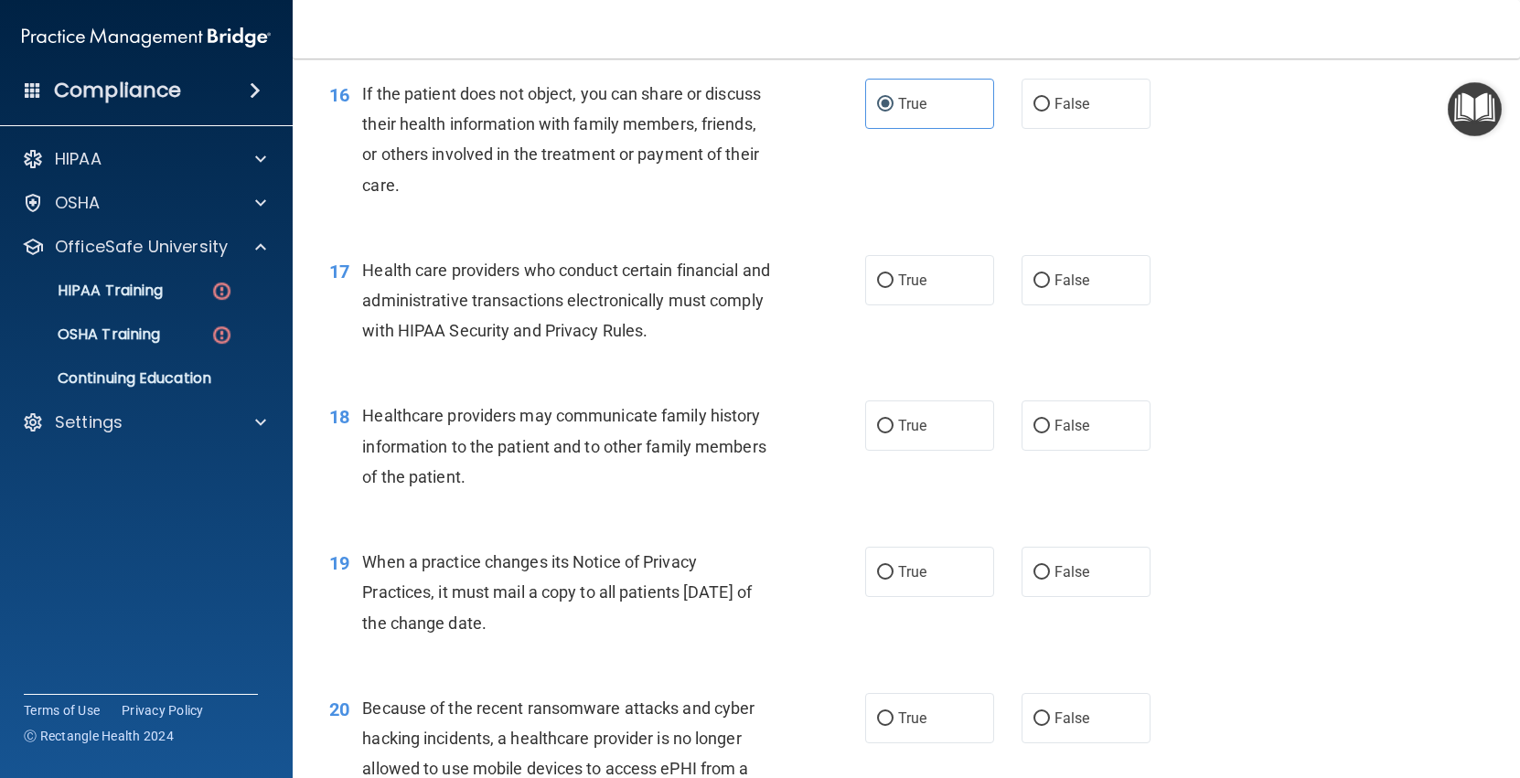
scroll to position [2354, 0]
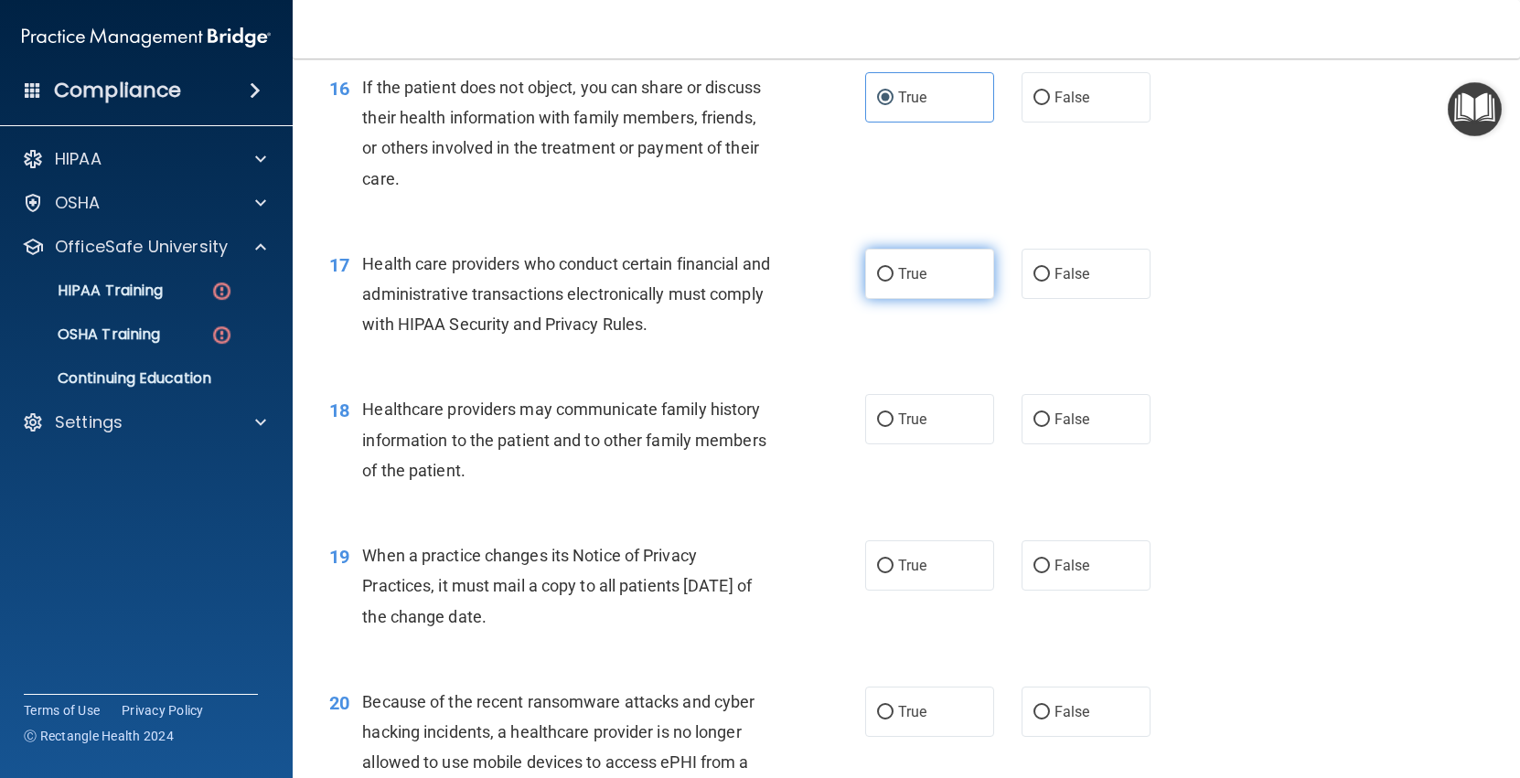
click at [902, 273] on span "True" at bounding box center [912, 273] width 28 height 17
click at [893, 273] on input "True" at bounding box center [885, 275] width 16 height 14
radio input "true"
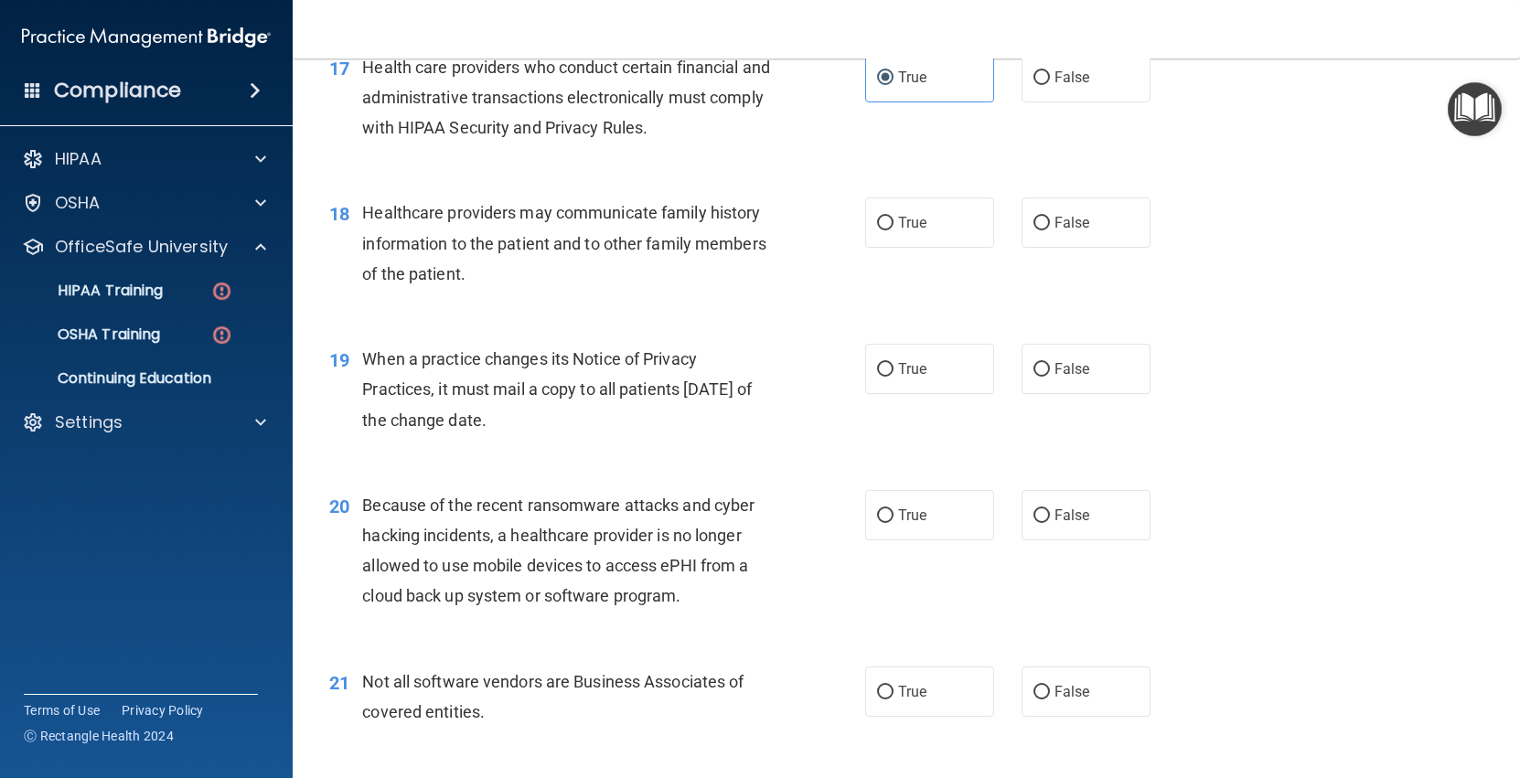
scroll to position [2553, 0]
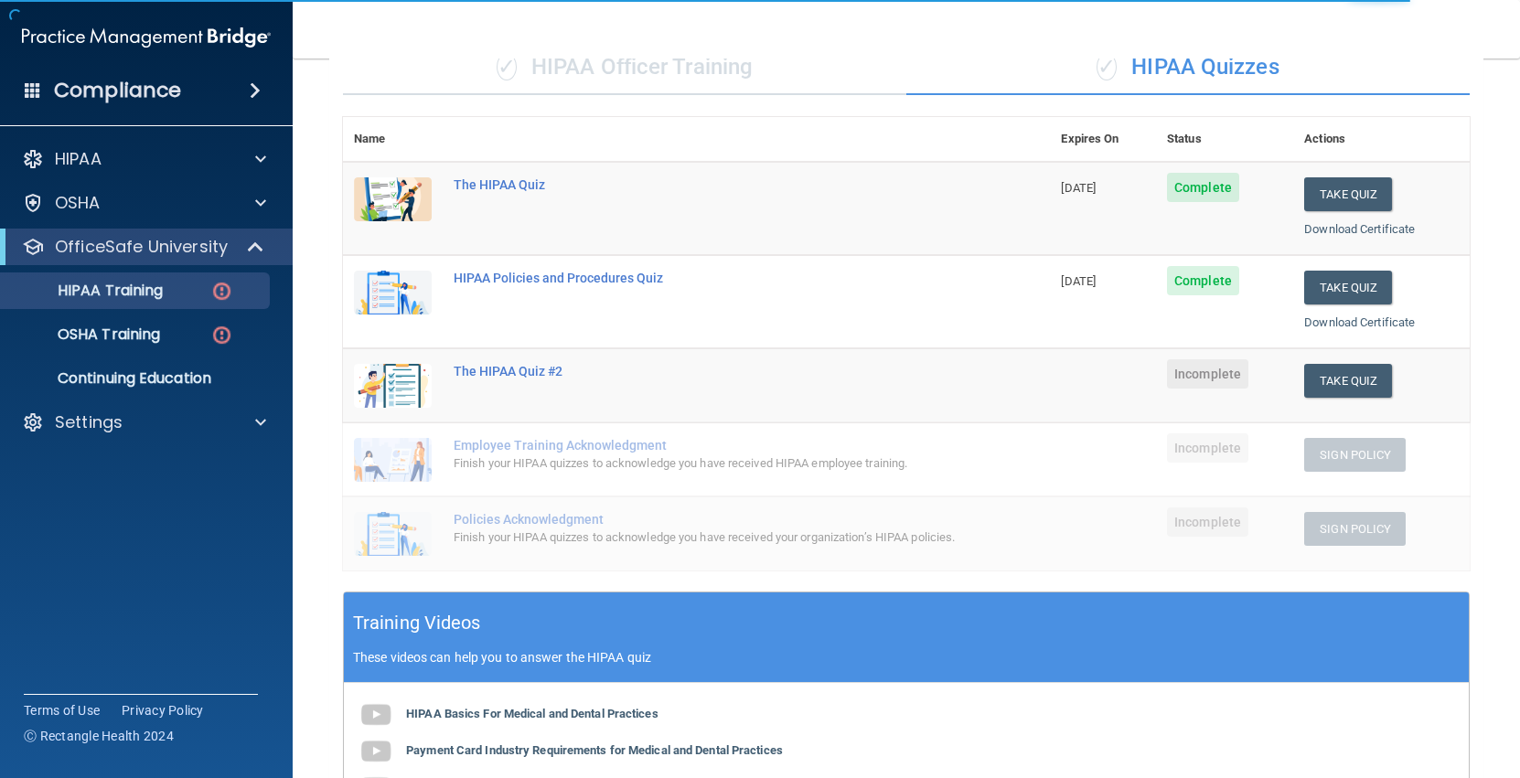
scroll to position [183, 0]
